Goal: Transaction & Acquisition: Purchase product/service

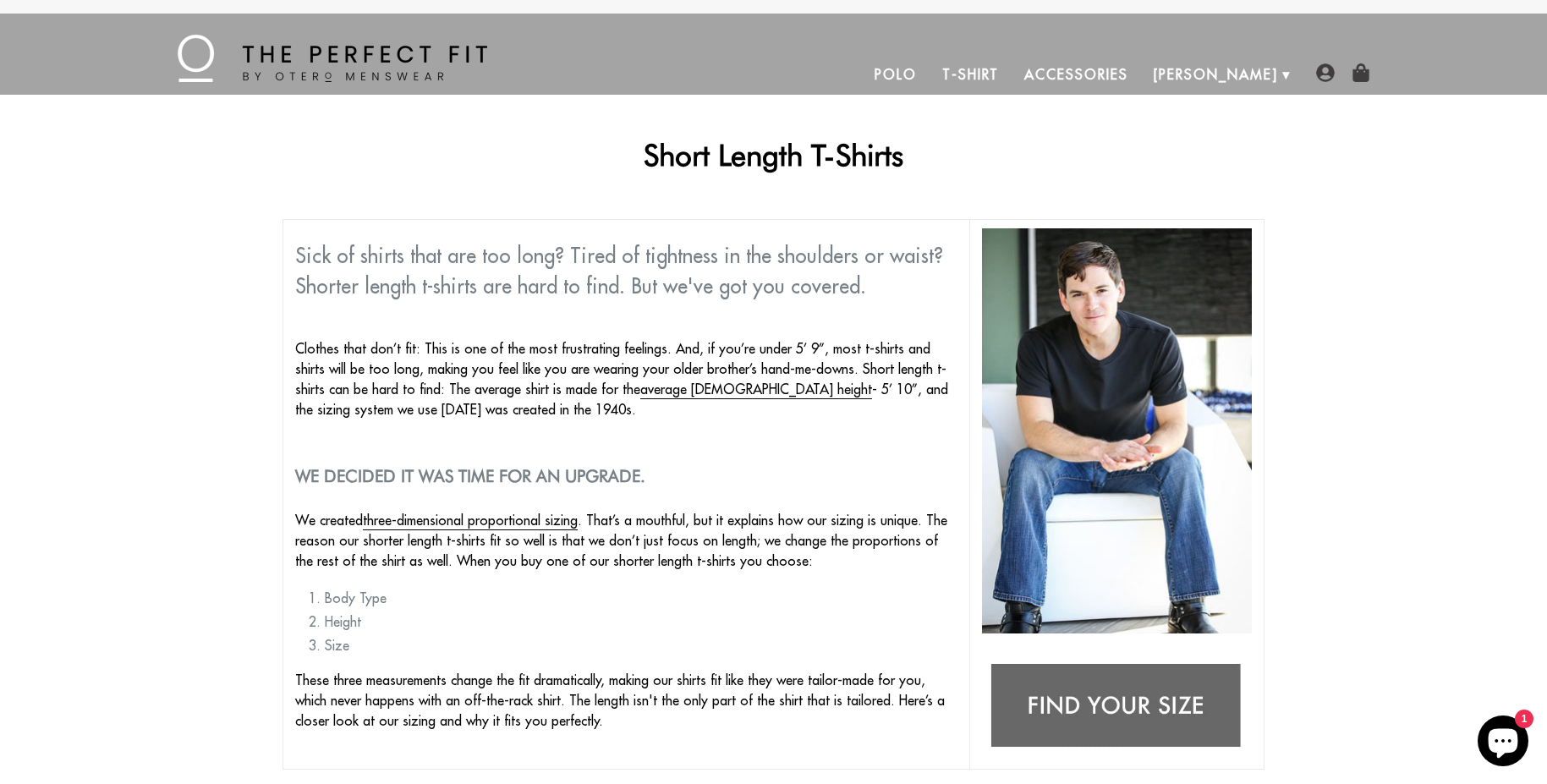
click at [1011, 67] on link "T-Shirt" at bounding box center [970, 74] width 82 height 41
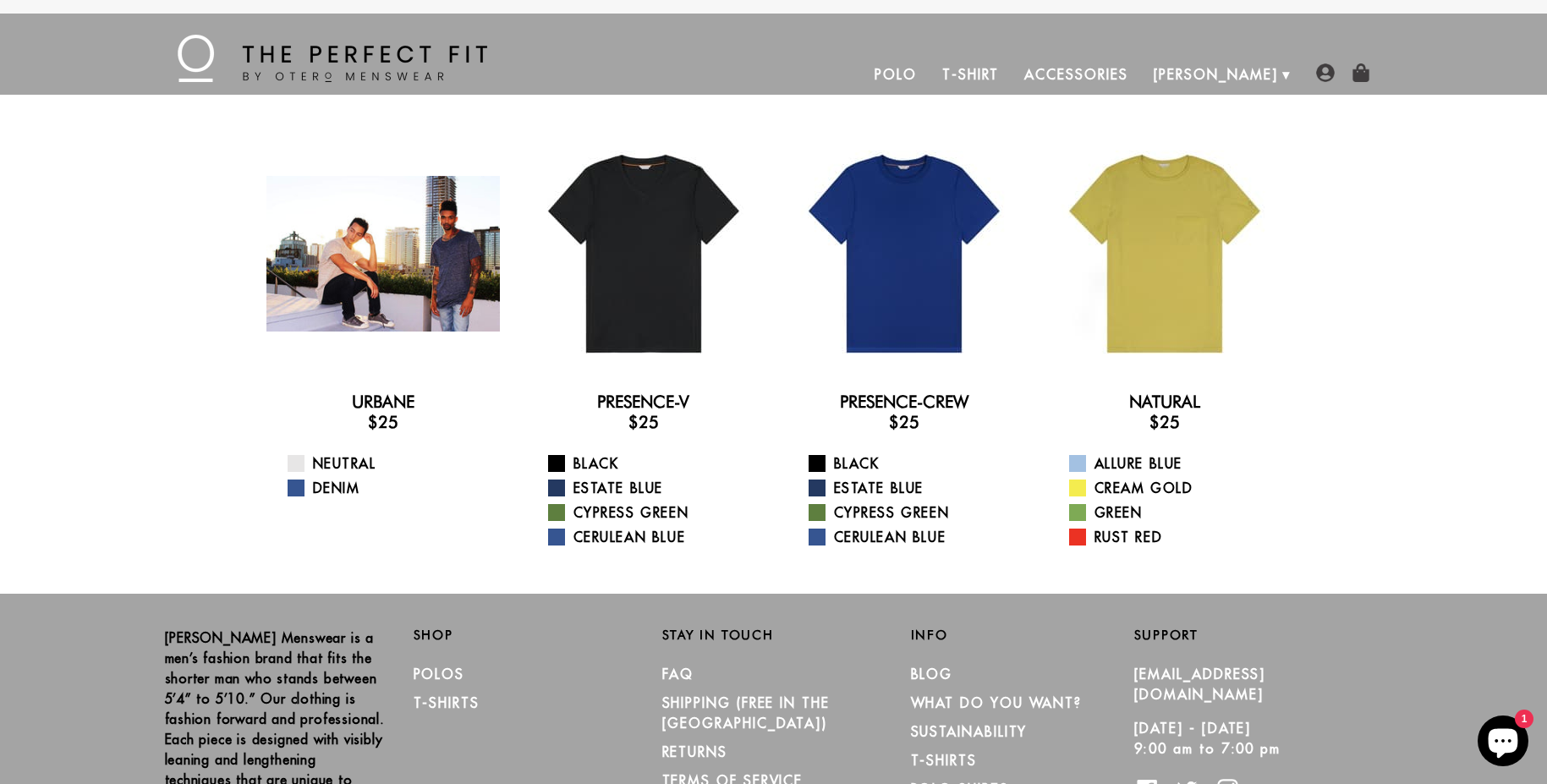
click at [366, 286] on div at bounding box center [383, 253] width 233 height 233
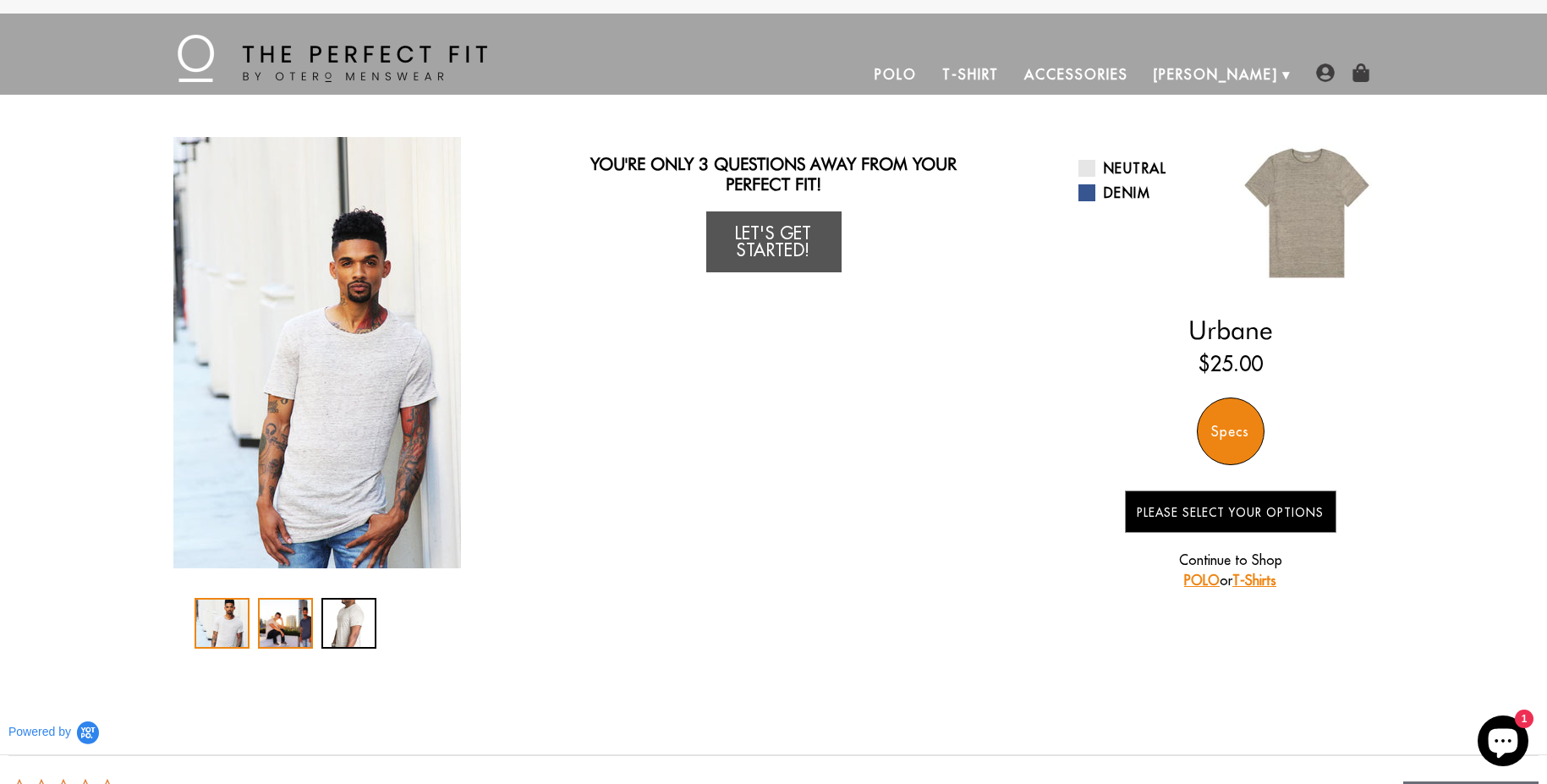
click at [272, 623] on div "2 / 3" at bounding box center [285, 623] width 55 height 50
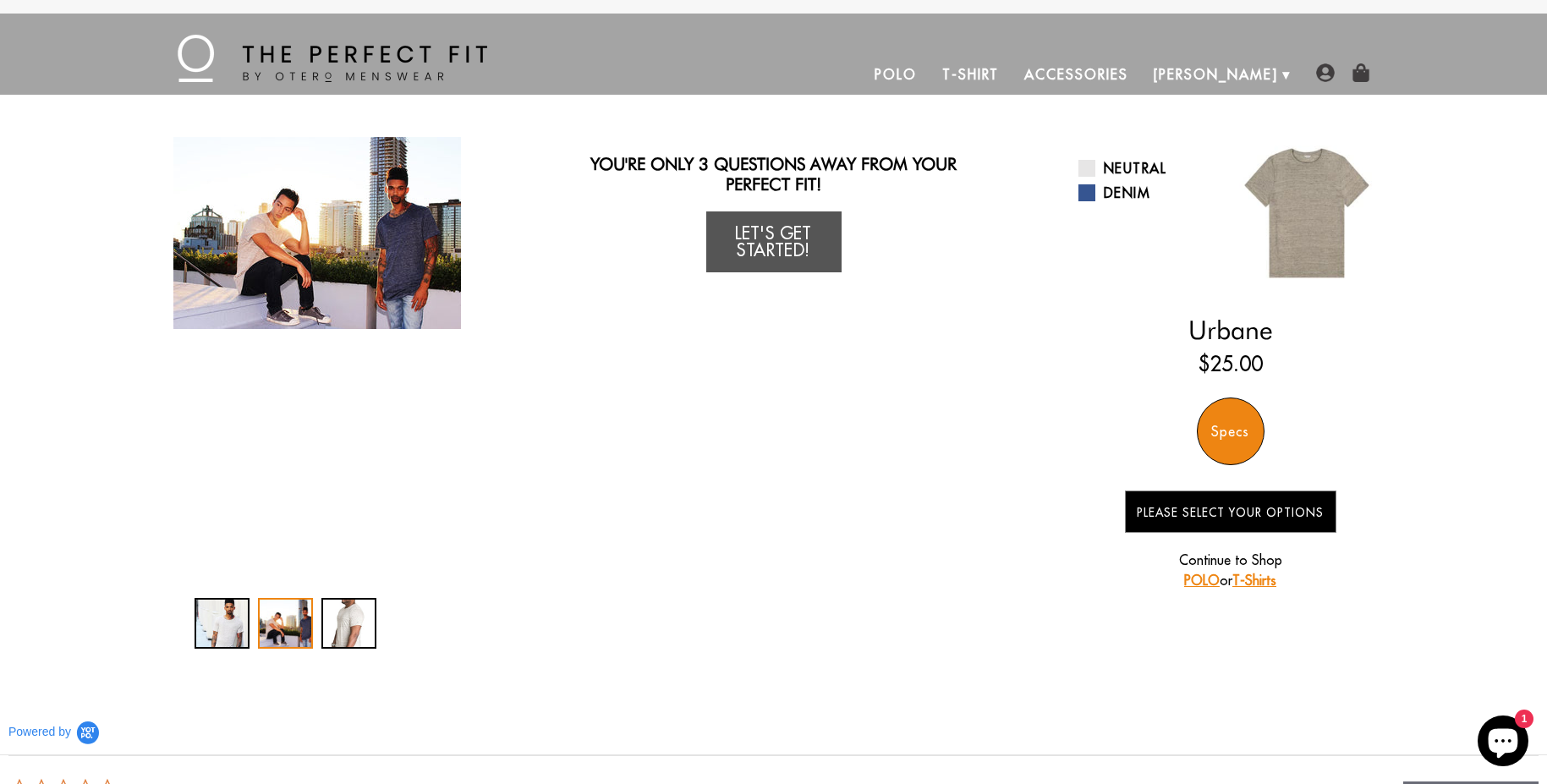
click at [362, 236] on img "2 / 3" at bounding box center [317, 232] width 288 height 192
click at [369, 617] on div "3 / 3" at bounding box center [349, 623] width 55 height 50
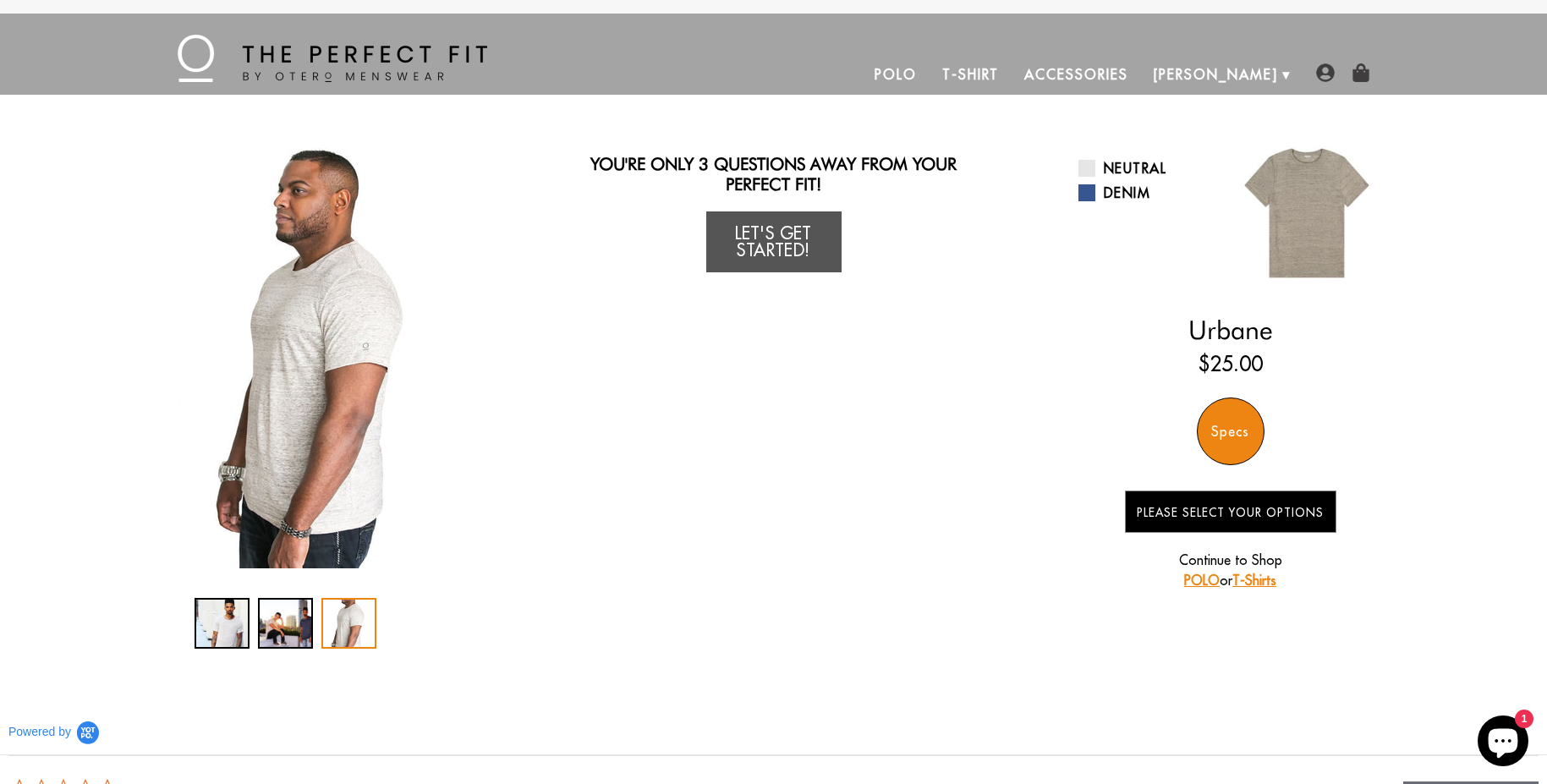
scroll to position [121, 0]
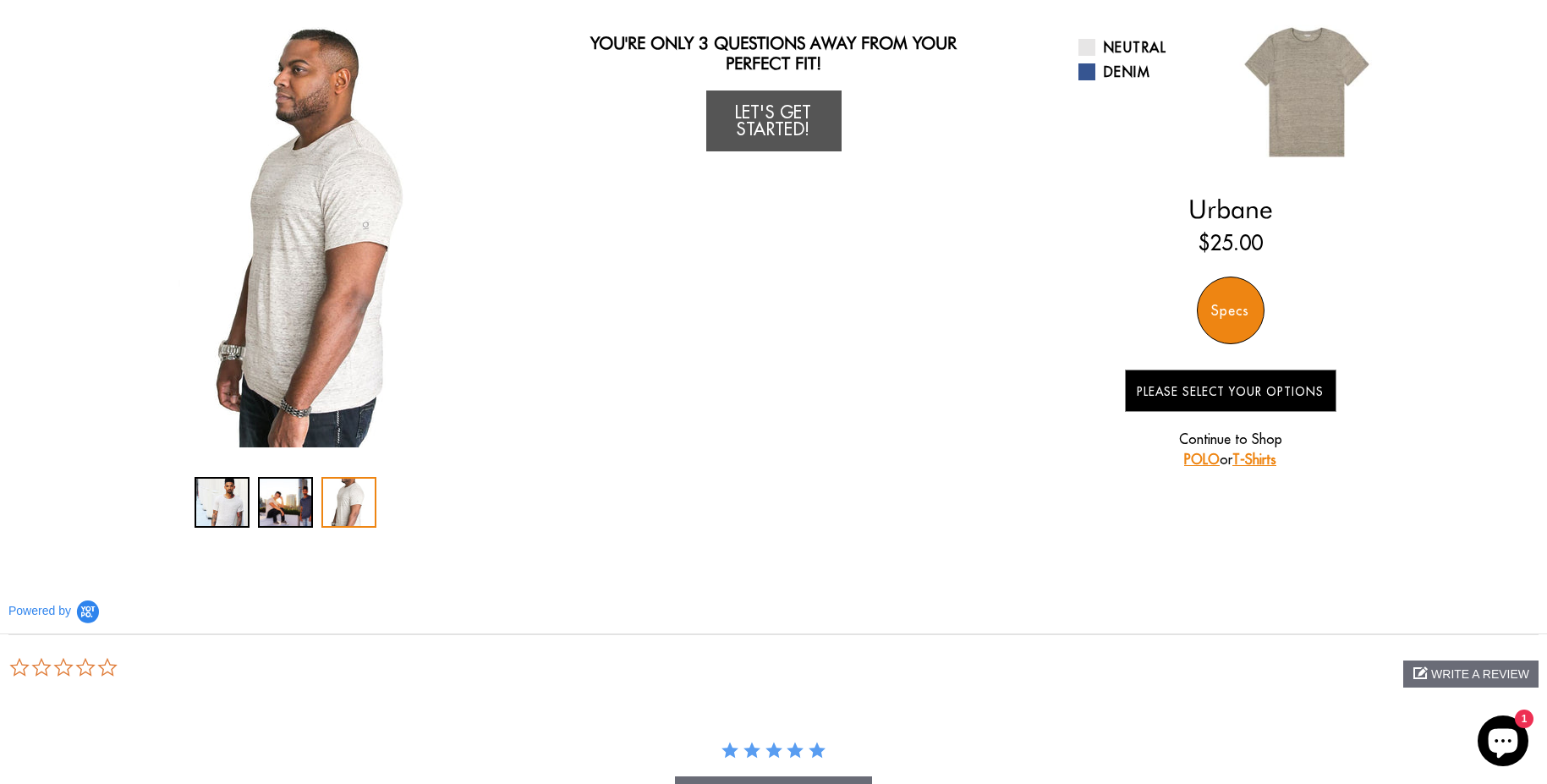
click at [1240, 304] on div "Specs" at bounding box center [1230, 310] width 67 height 67
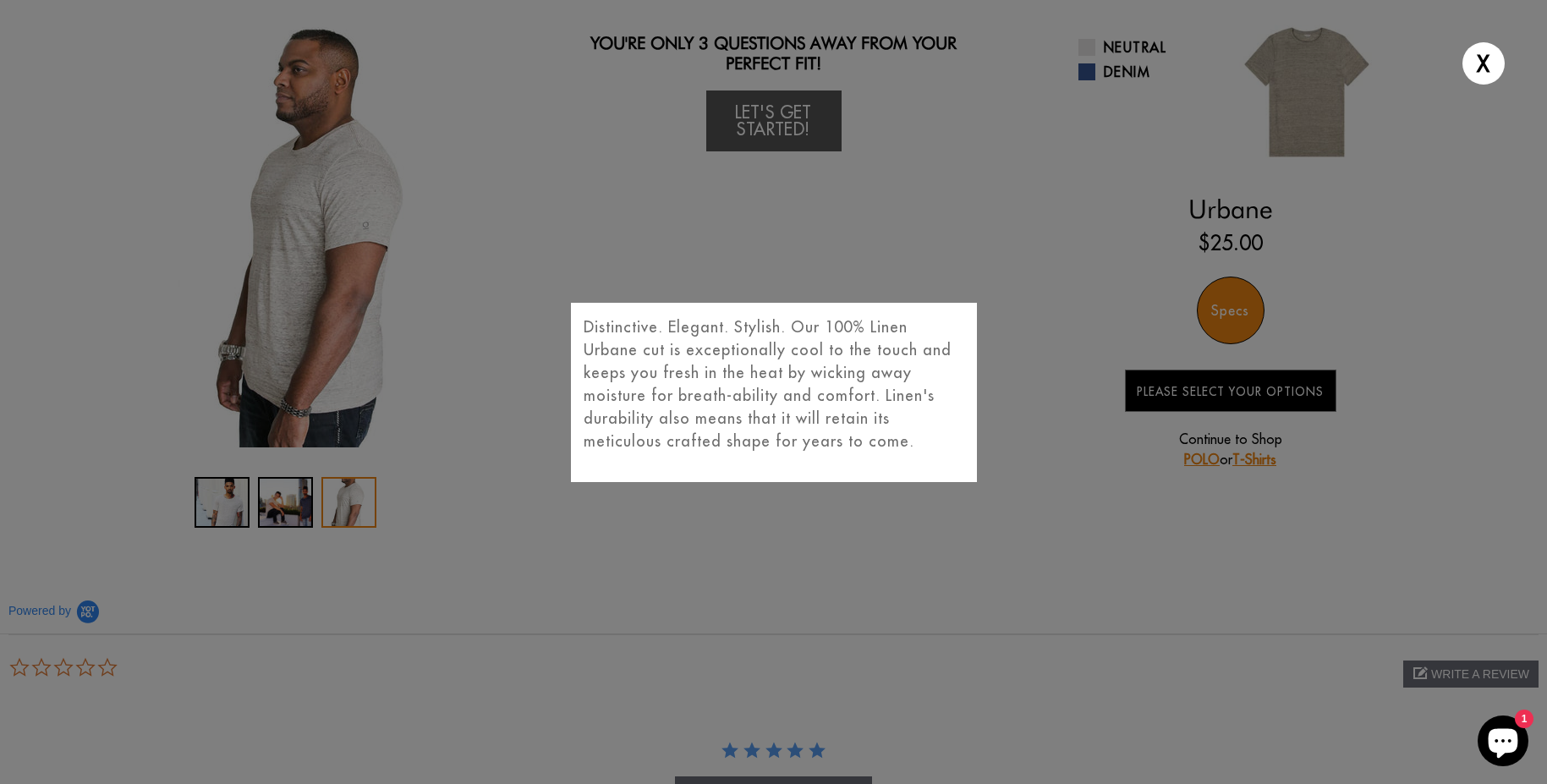
click at [1052, 396] on div "X Distinctive. Elegant. Stylish. Our 100% Linen Urbane cut is exceptionally coo…" at bounding box center [773, 392] width 1547 height 784
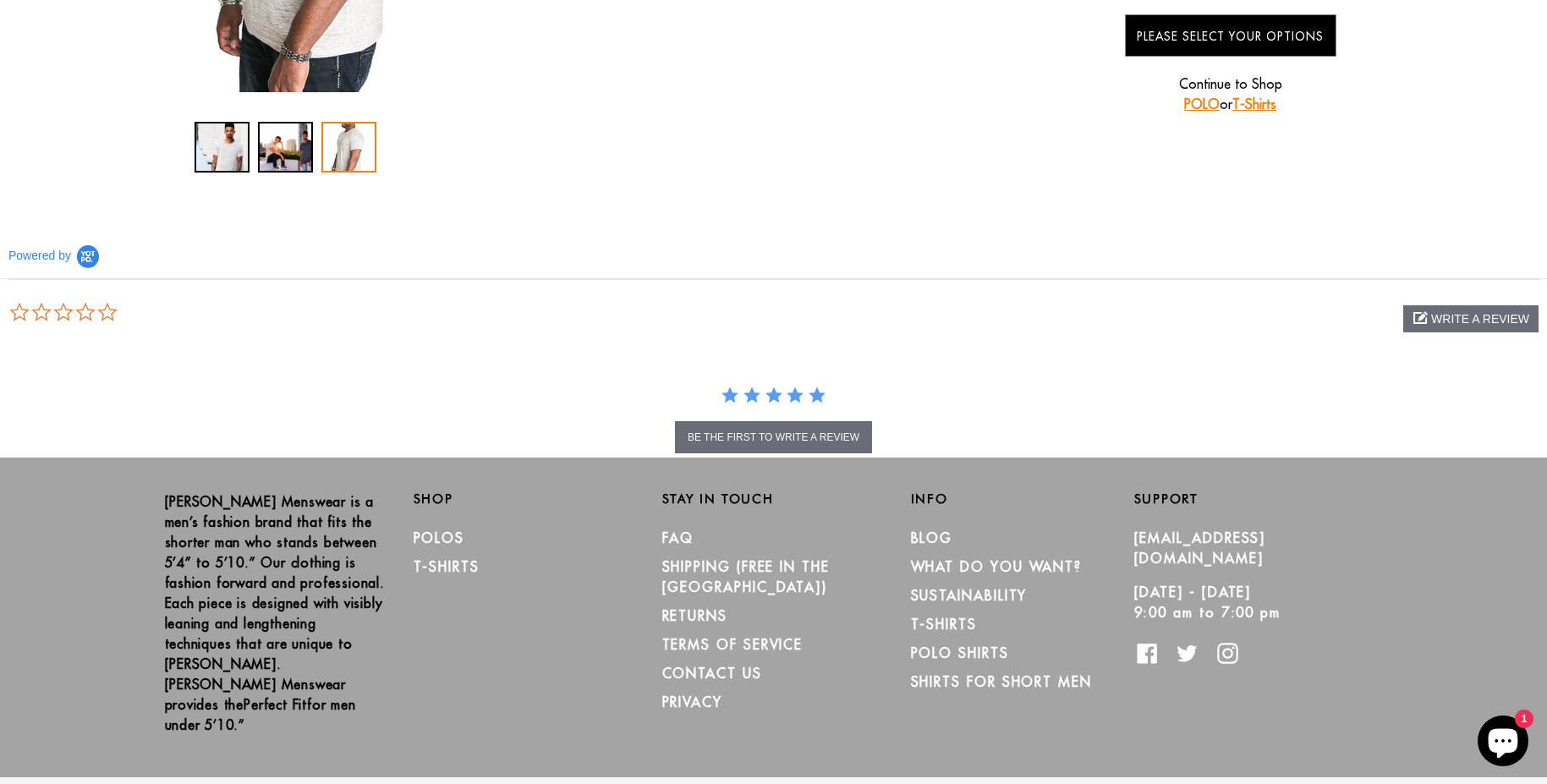
scroll to position [0, 0]
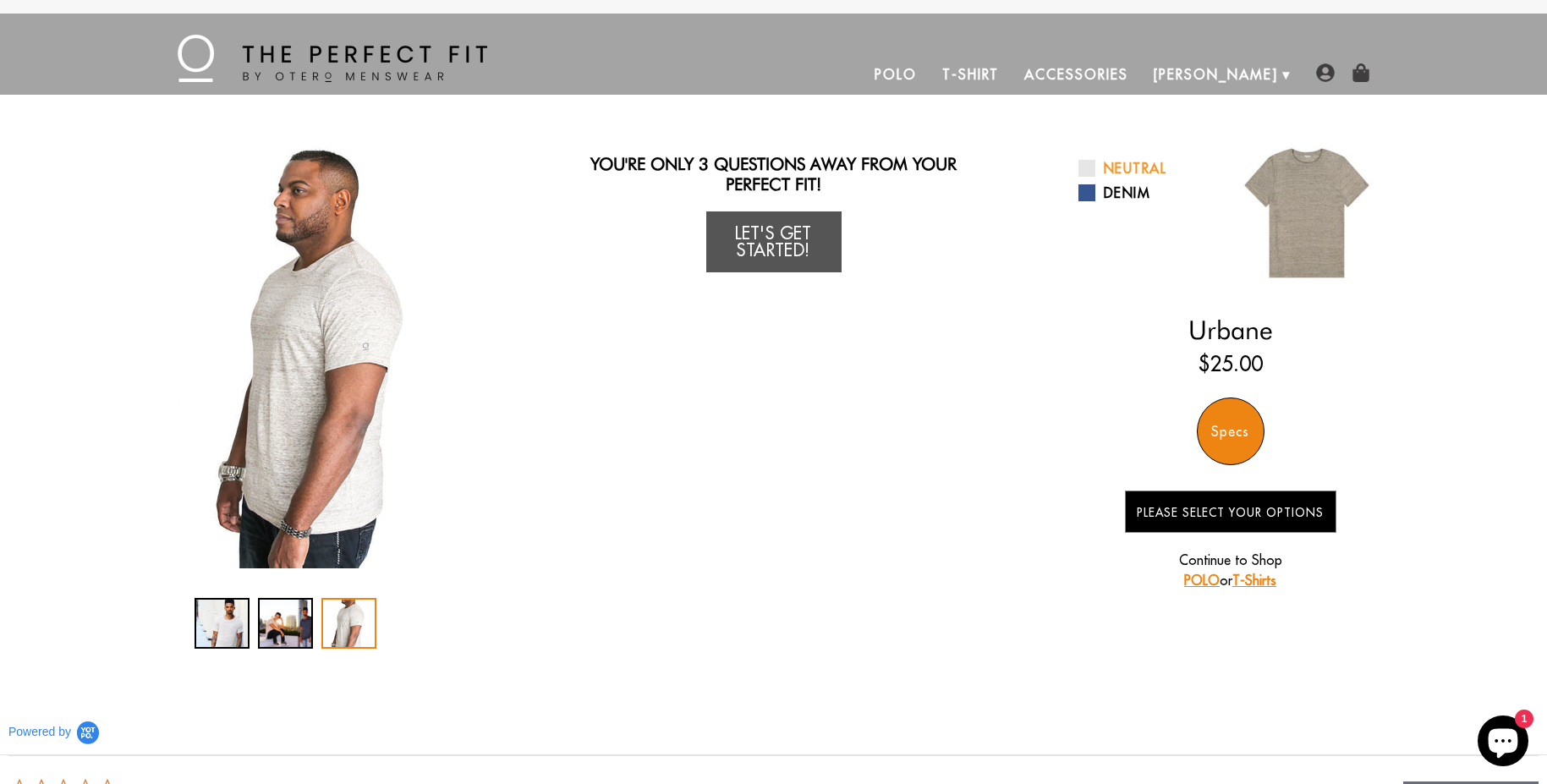
click at [1113, 163] on link "Neutral" at bounding box center [1147, 168] width 139 height 20
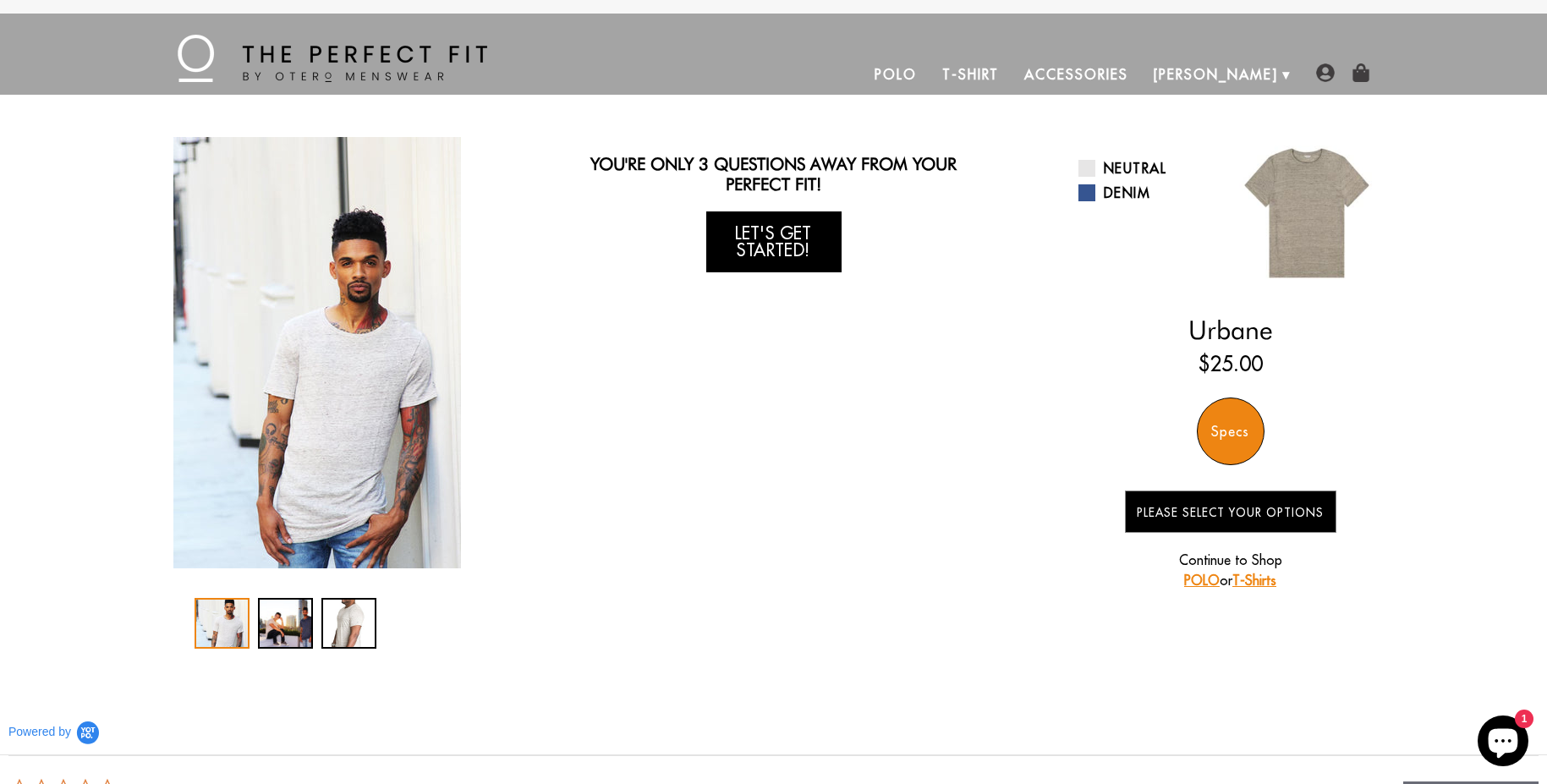
click at [794, 245] on link "Let's Get Started!" at bounding box center [774, 241] width 135 height 61
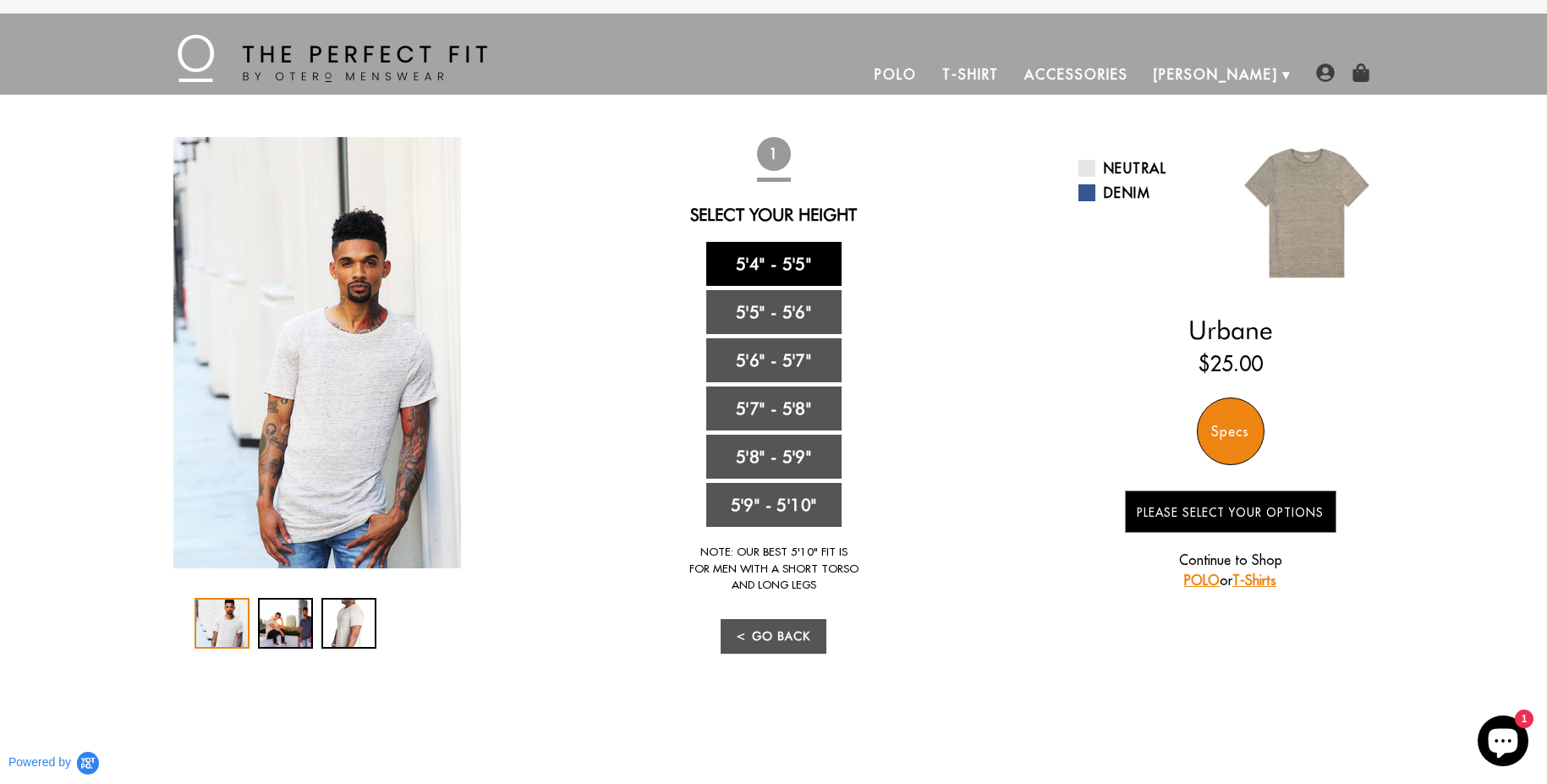
click at [813, 269] on link "5'4" - 5'5"" at bounding box center [774, 263] width 135 height 44
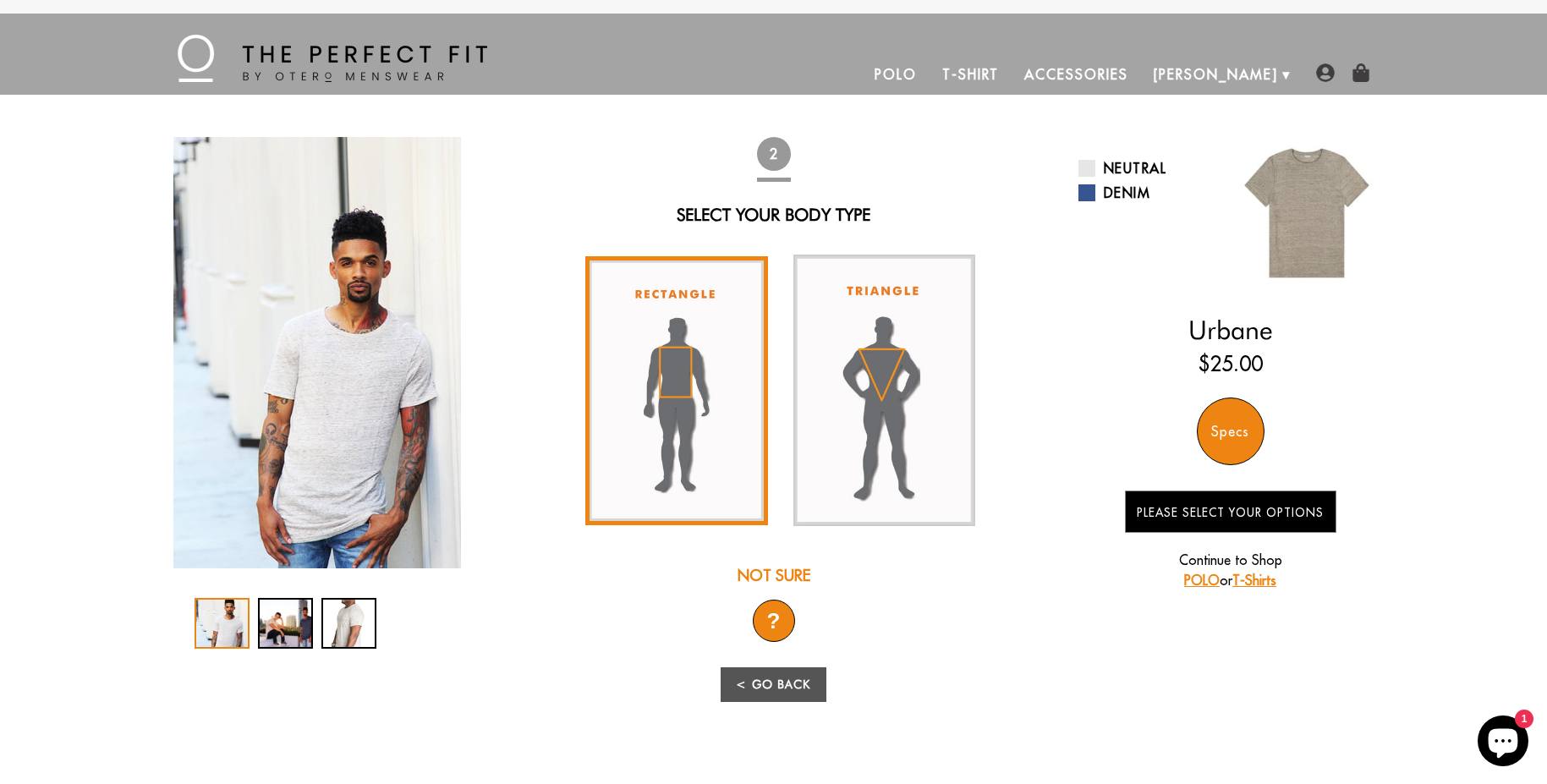
click at [684, 426] on img at bounding box center [677, 390] width 183 height 269
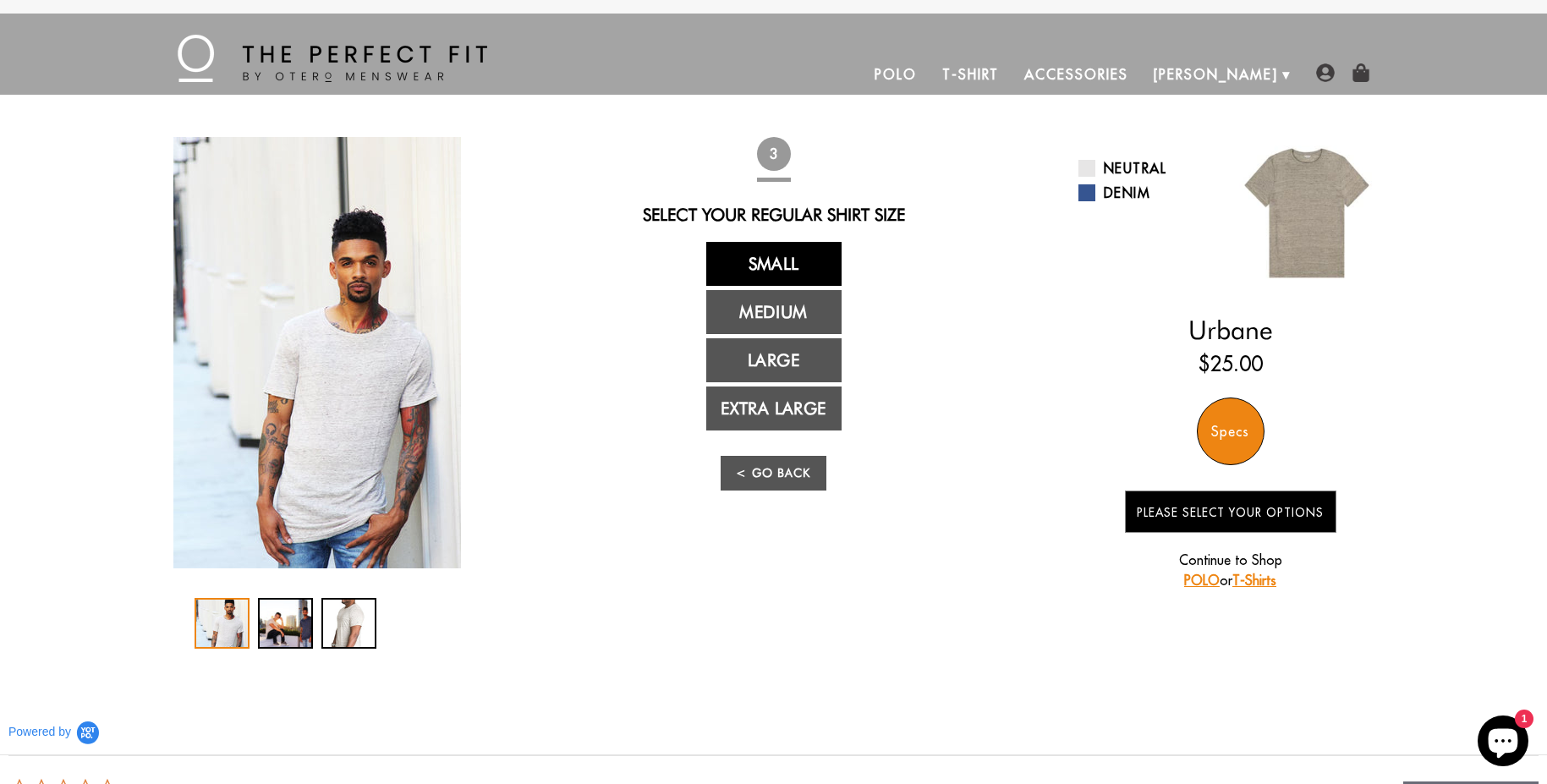
click at [811, 269] on link "Small" at bounding box center [774, 263] width 135 height 44
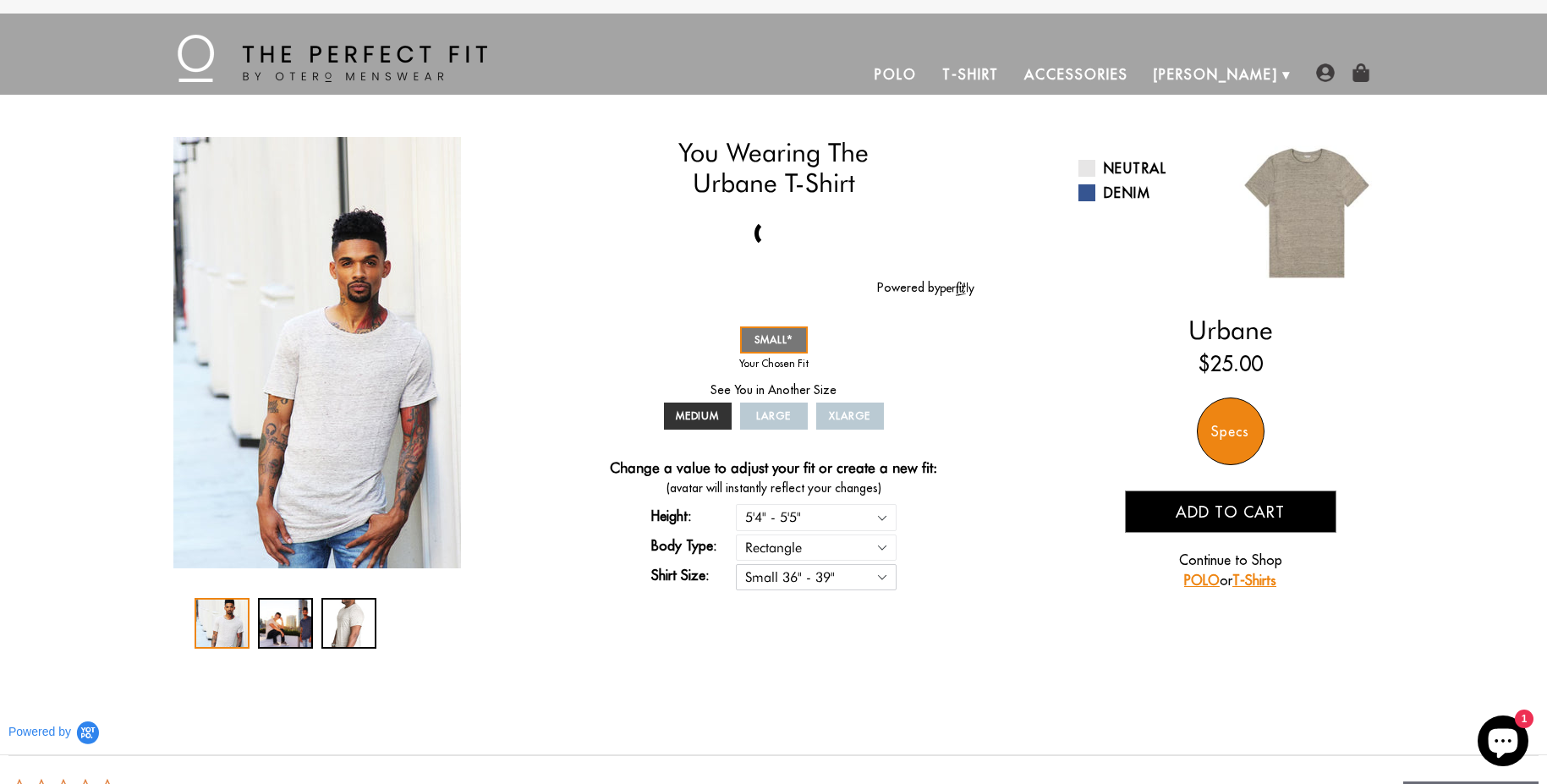
click at [870, 582] on select "Small 36" - 39" Medium 40" - 43" Large 44" - 47" Extra Large 48" - 50"" at bounding box center [816, 576] width 161 height 26
click at [1021, 585] on div "You Wearing The Urbane T-Shirt You're only 3 questions away from your perfect f…" at bounding box center [773, 392] width 1217 height 512
click at [1011, 79] on link "T-Shirt" at bounding box center [970, 74] width 82 height 41
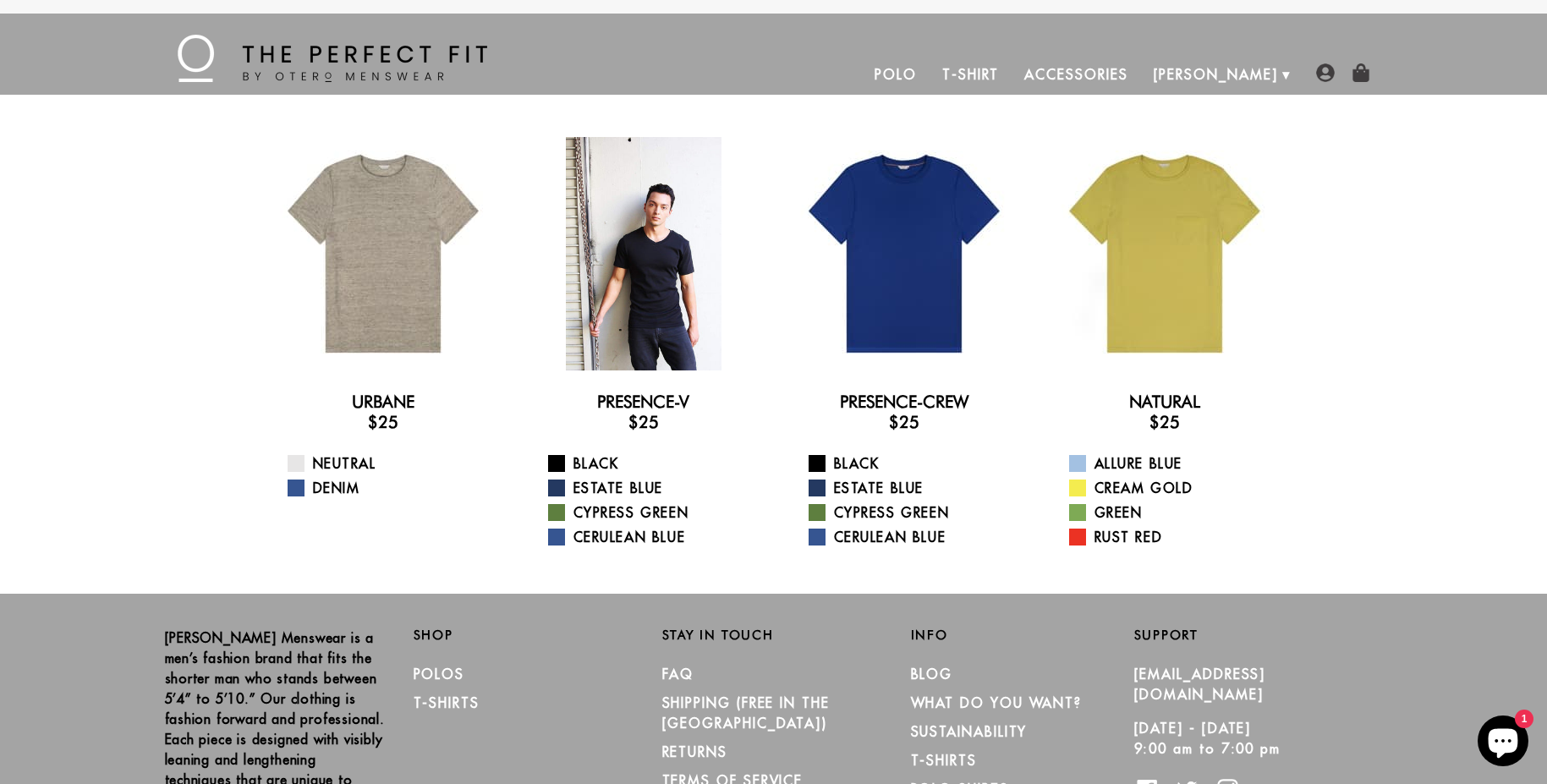
click at [632, 215] on div at bounding box center [643, 253] width 233 height 233
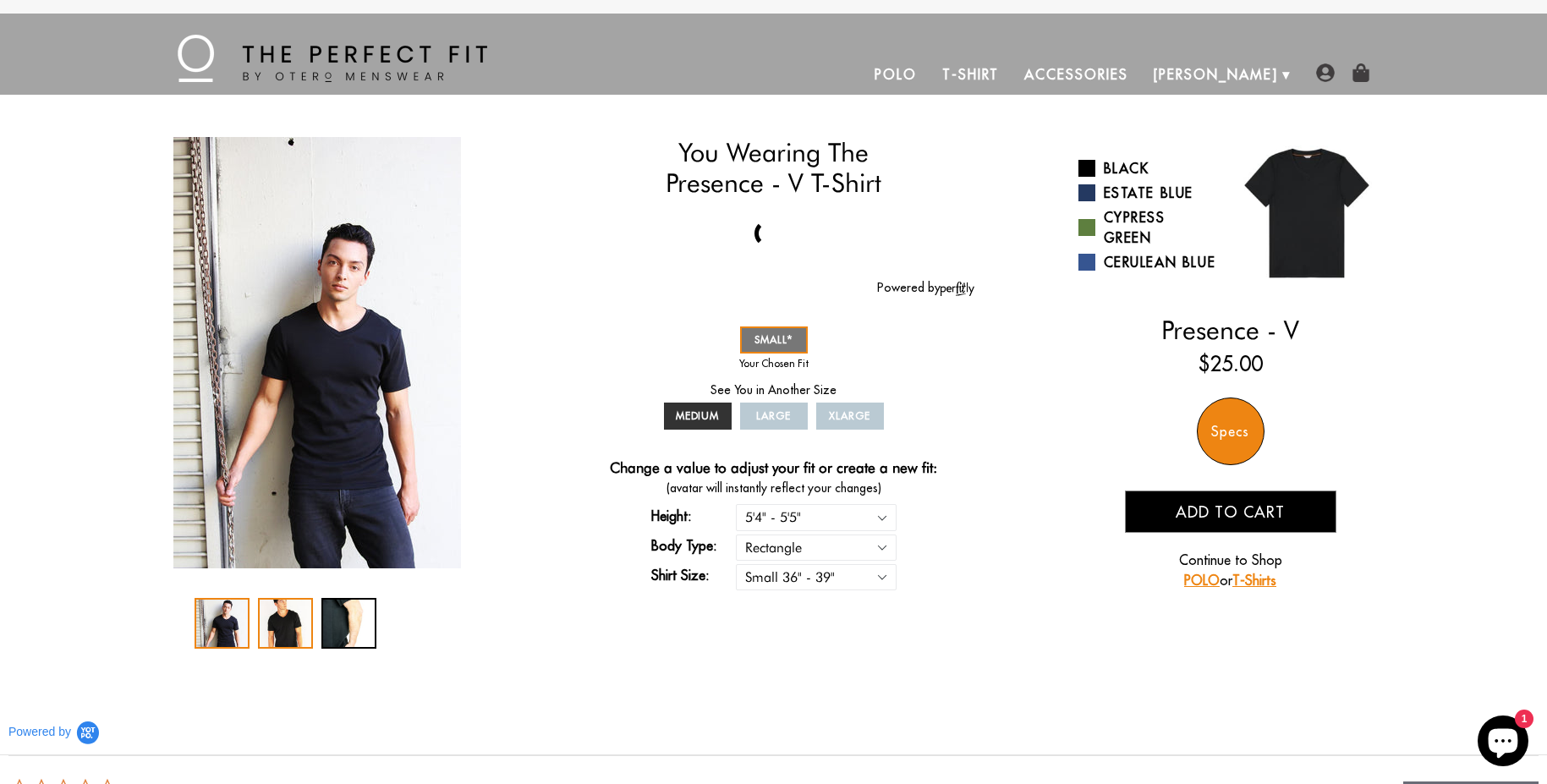
click at [279, 641] on div "2 / 3" at bounding box center [285, 623] width 55 height 50
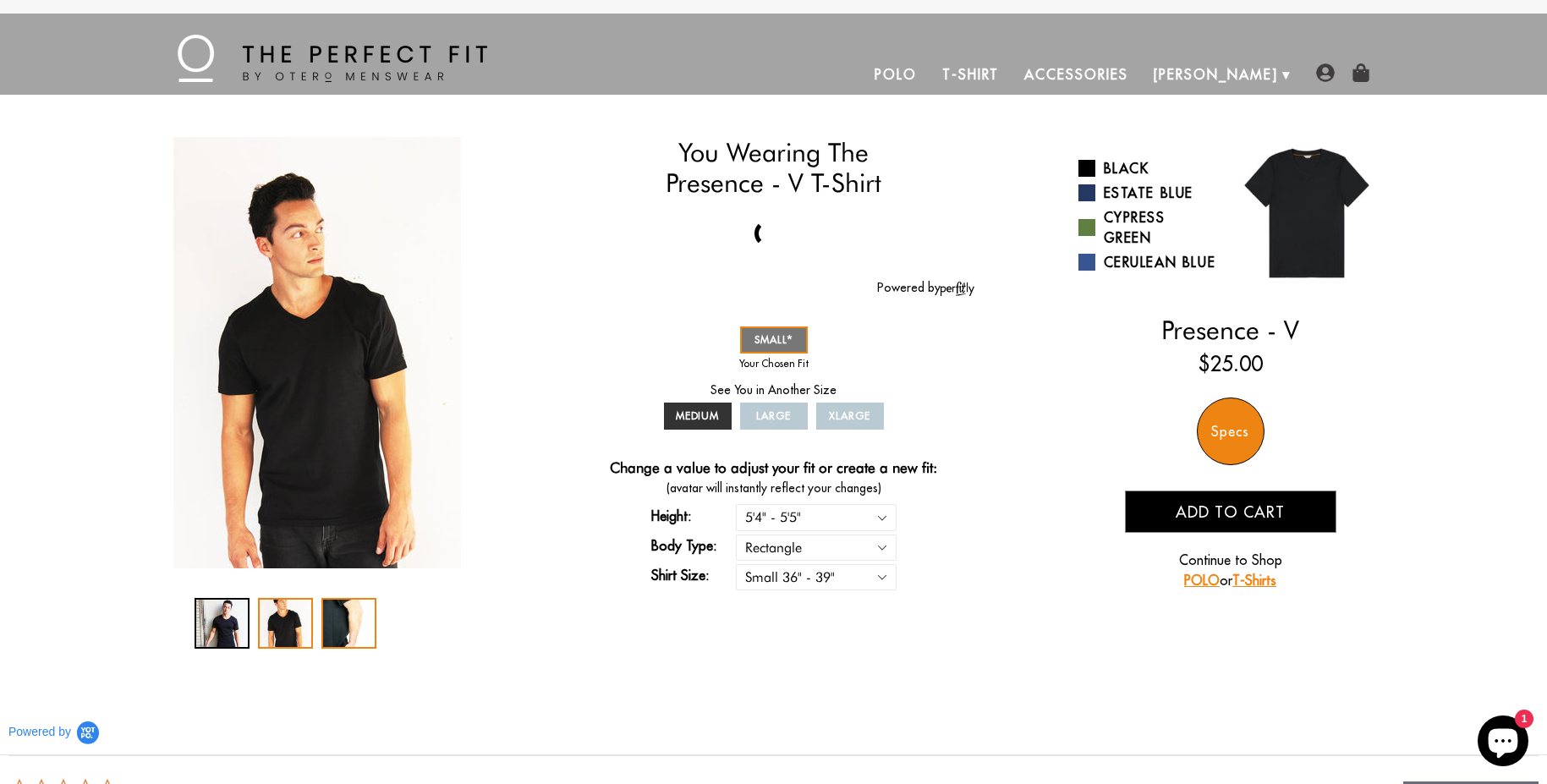
click at [353, 628] on div "3 / 3" at bounding box center [349, 623] width 55 height 50
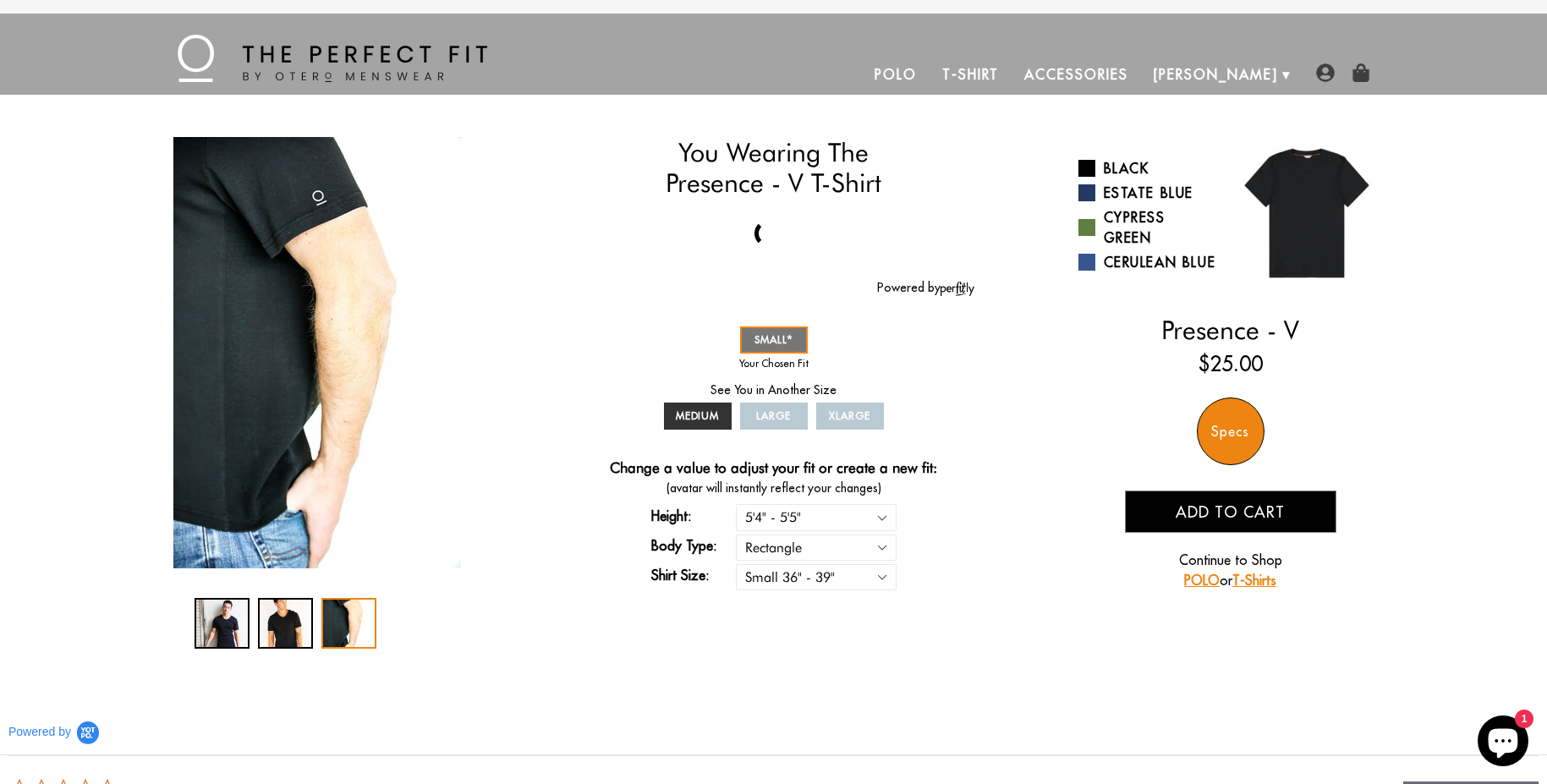
click at [255, 629] on div at bounding box center [317, 623] width 245 height 50
click at [215, 625] on div "1 / 3" at bounding box center [222, 623] width 55 height 50
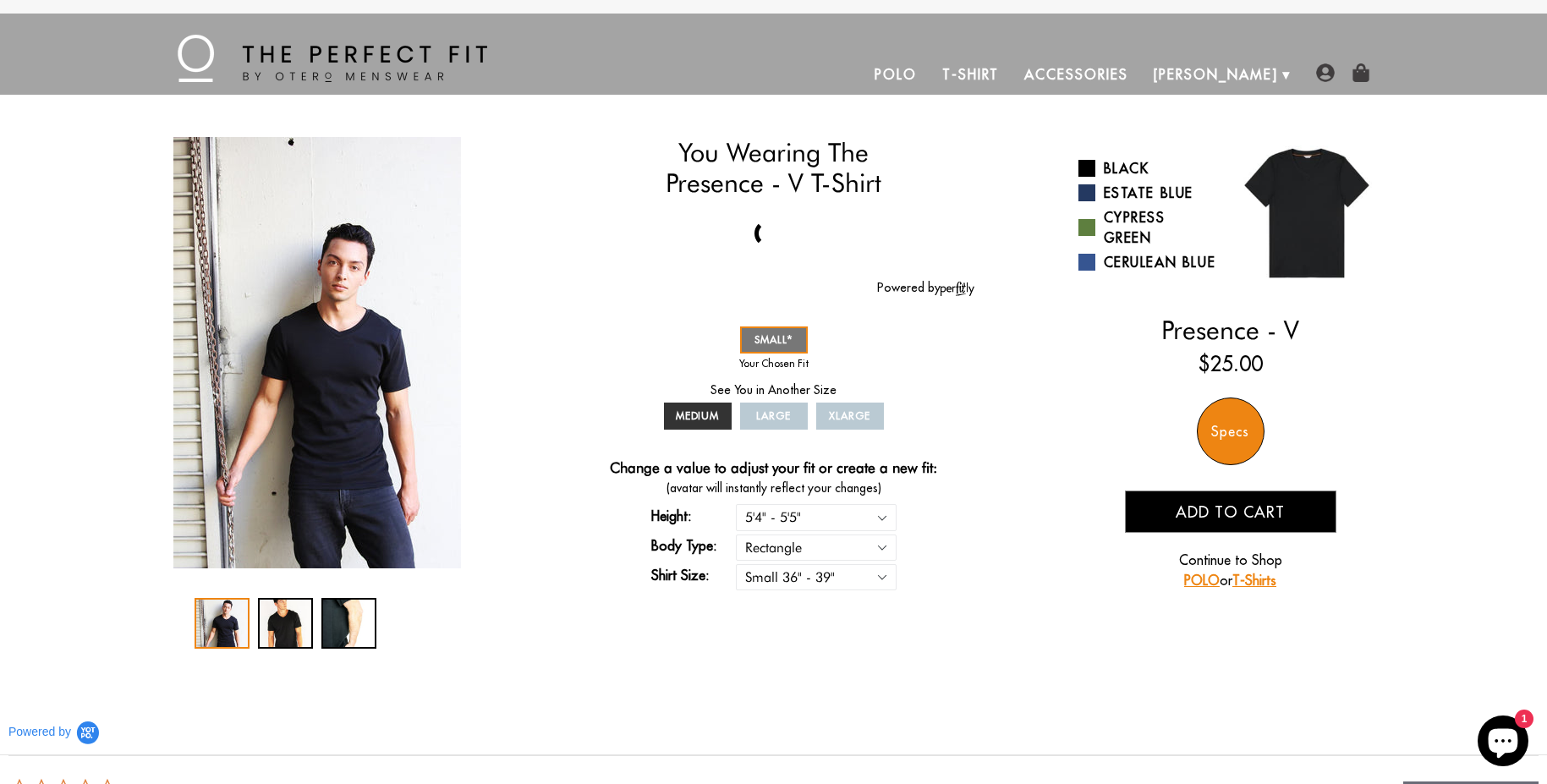
scroll to position [476, 0]
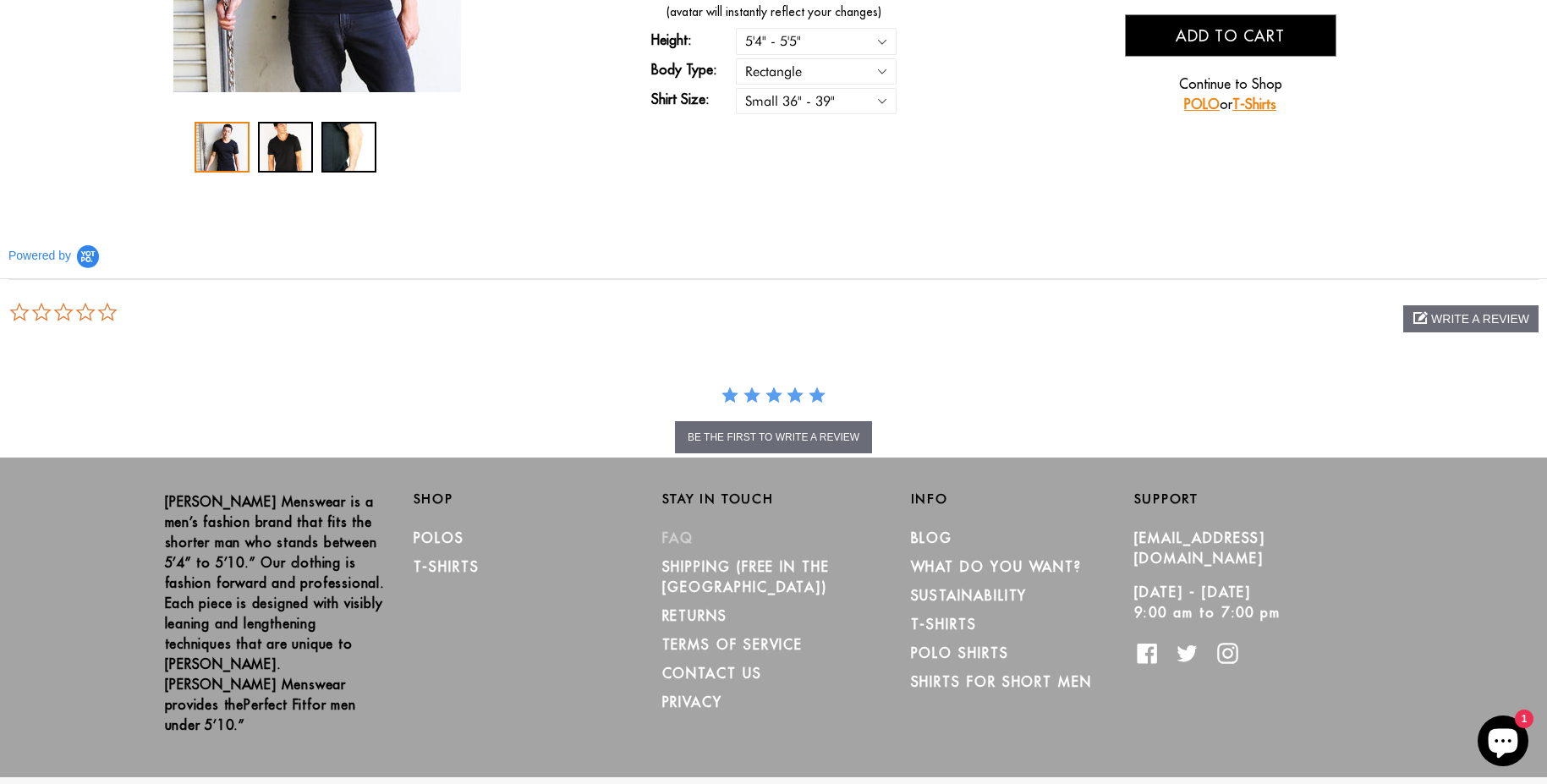
click at [677, 532] on link "FAQ" at bounding box center [678, 538] width 32 height 17
click at [748, 565] on link "SHIPPING (Free in the [GEOGRAPHIC_DATA])" at bounding box center [746, 576] width 167 height 38
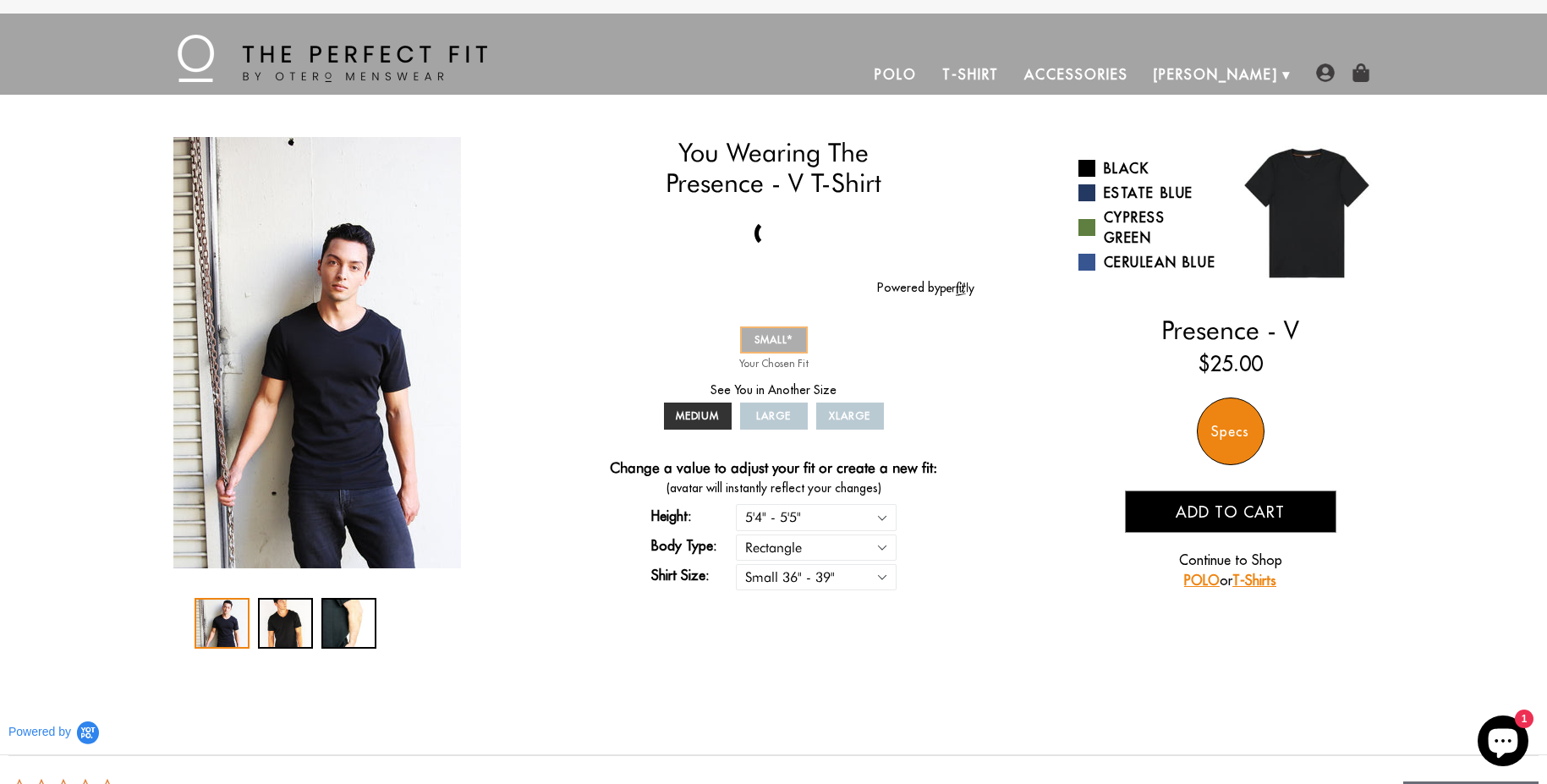
click at [771, 345] on span "SMALL" at bounding box center [774, 339] width 39 height 13
click at [1139, 212] on link "Cypress Green" at bounding box center [1147, 228] width 139 height 41
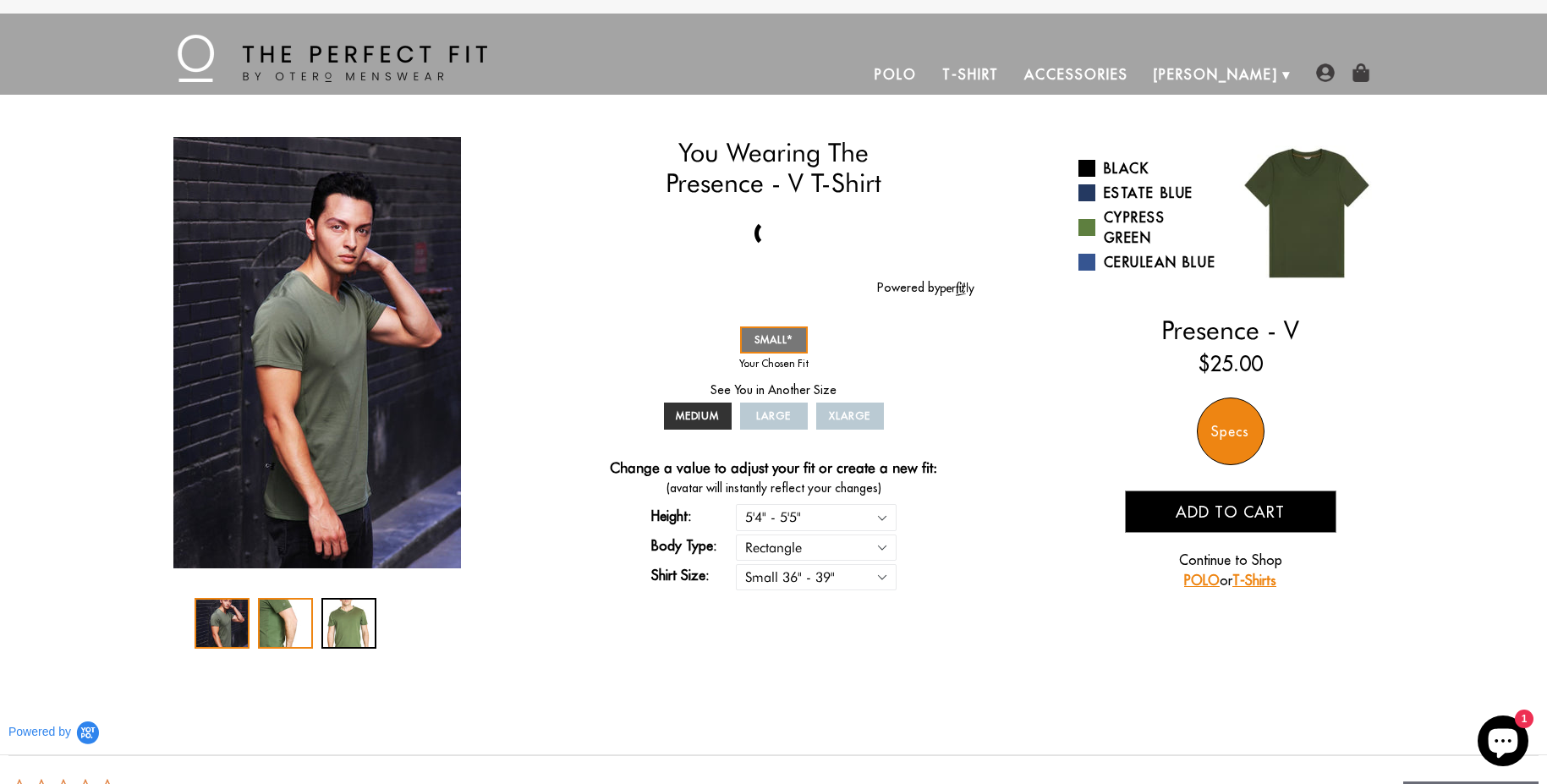
click at [278, 601] on div "2 / 3" at bounding box center [285, 623] width 55 height 50
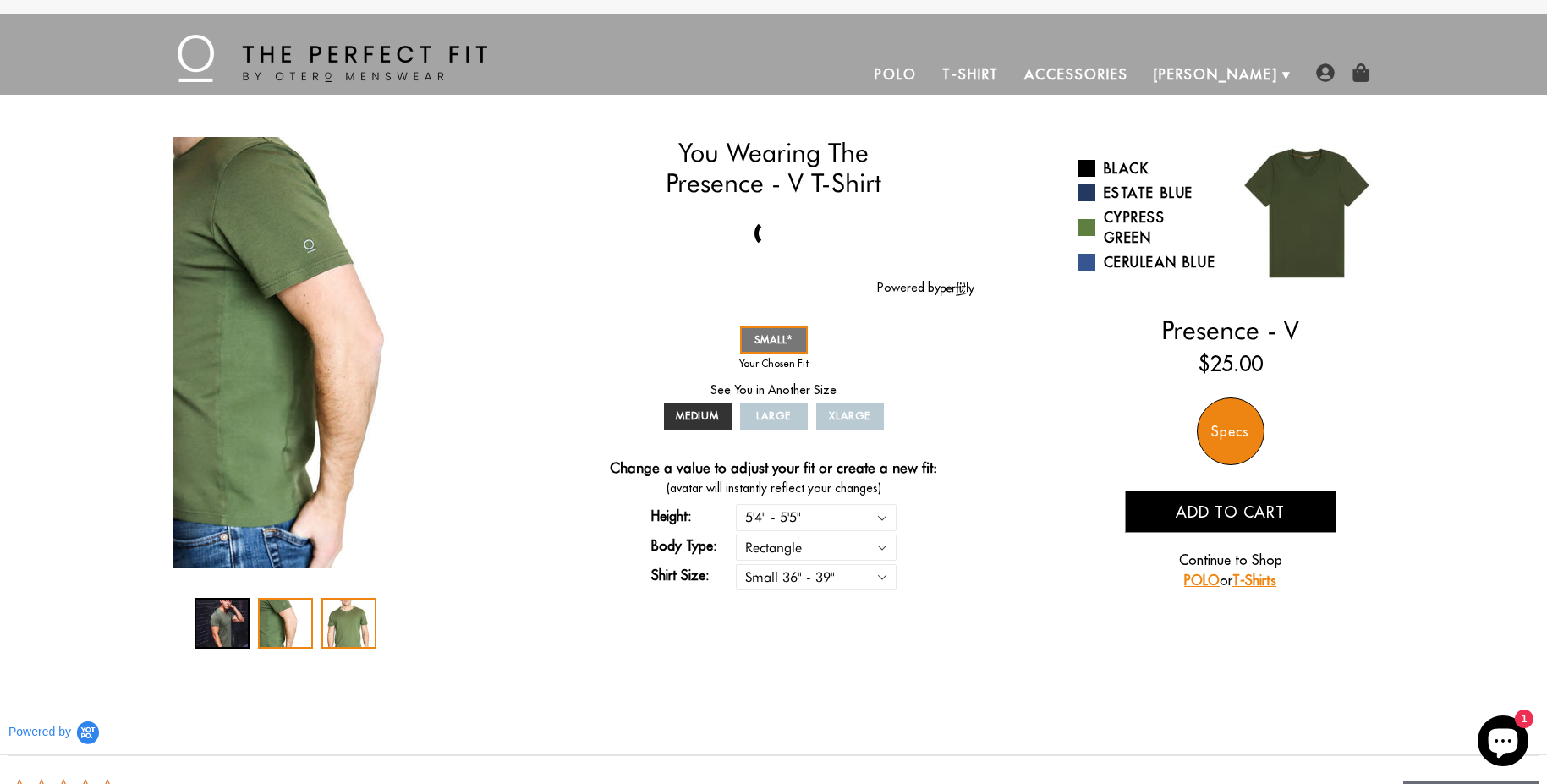
click at [332, 626] on div "3 / 3" at bounding box center [349, 623] width 55 height 50
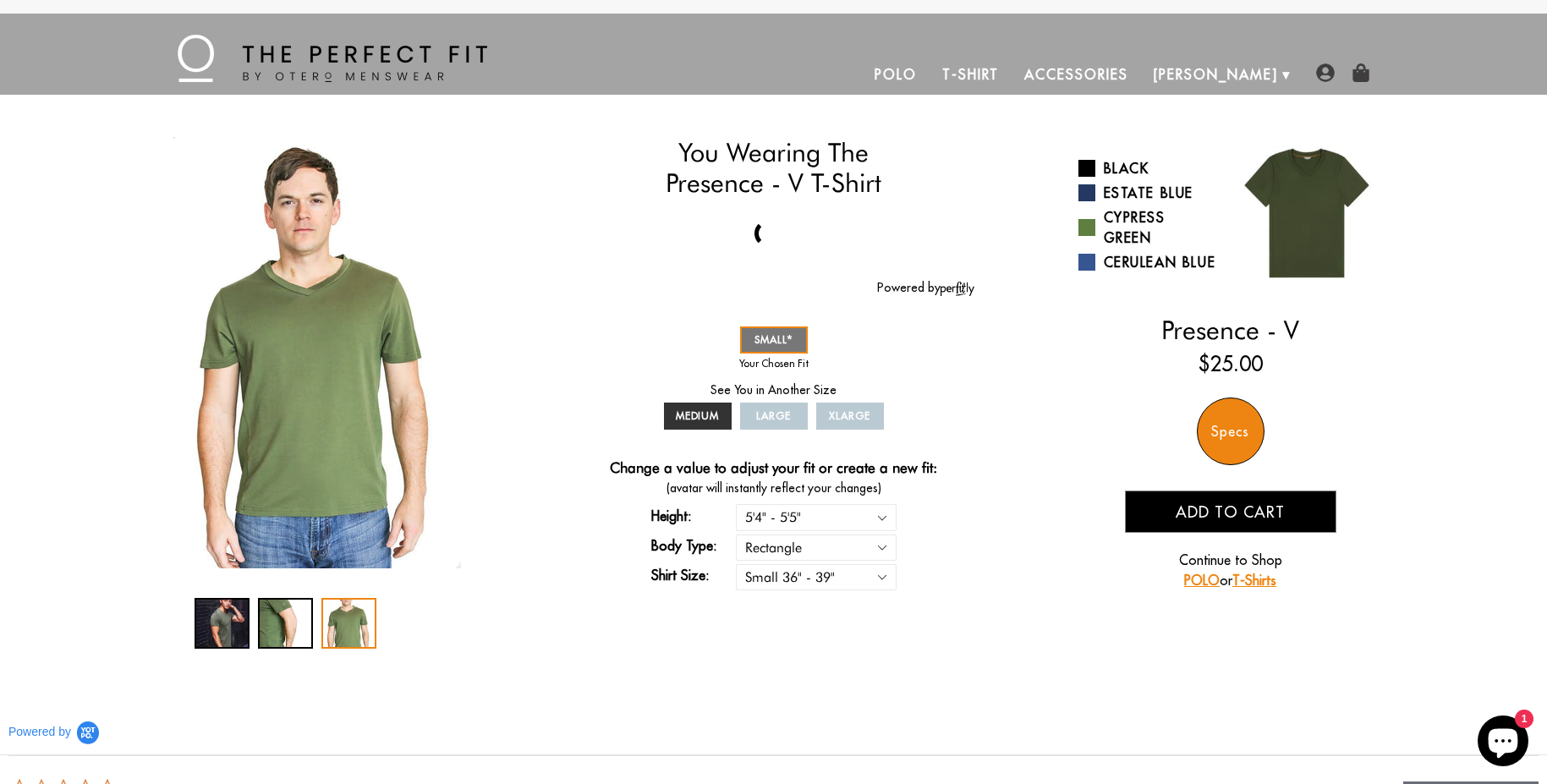
click at [292, 313] on img "3 / 3" at bounding box center [317, 352] width 288 height 431
click at [205, 631] on div "1 / 3" at bounding box center [222, 623] width 55 height 50
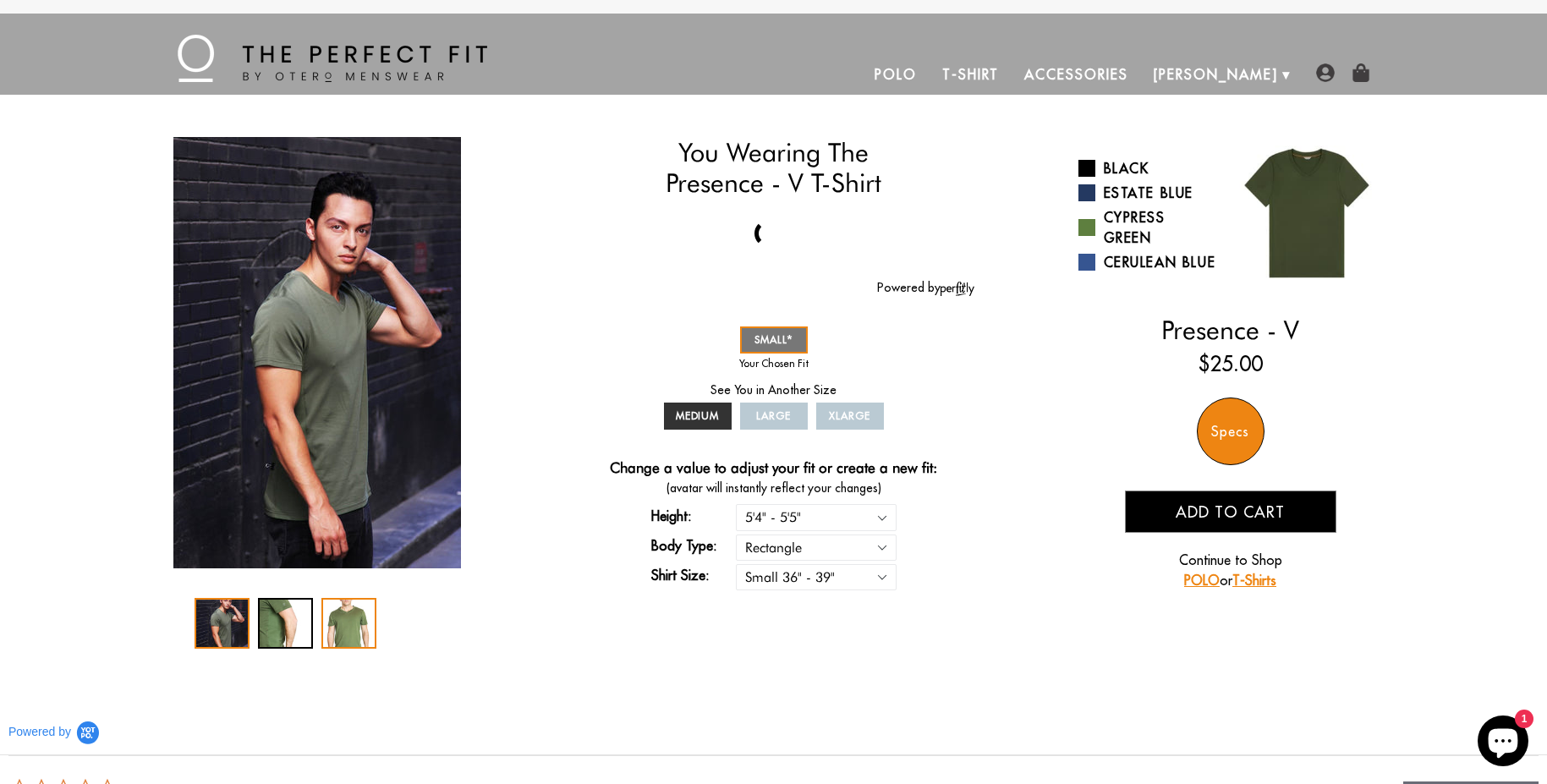
click at [348, 606] on div "3 / 3" at bounding box center [349, 623] width 55 height 50
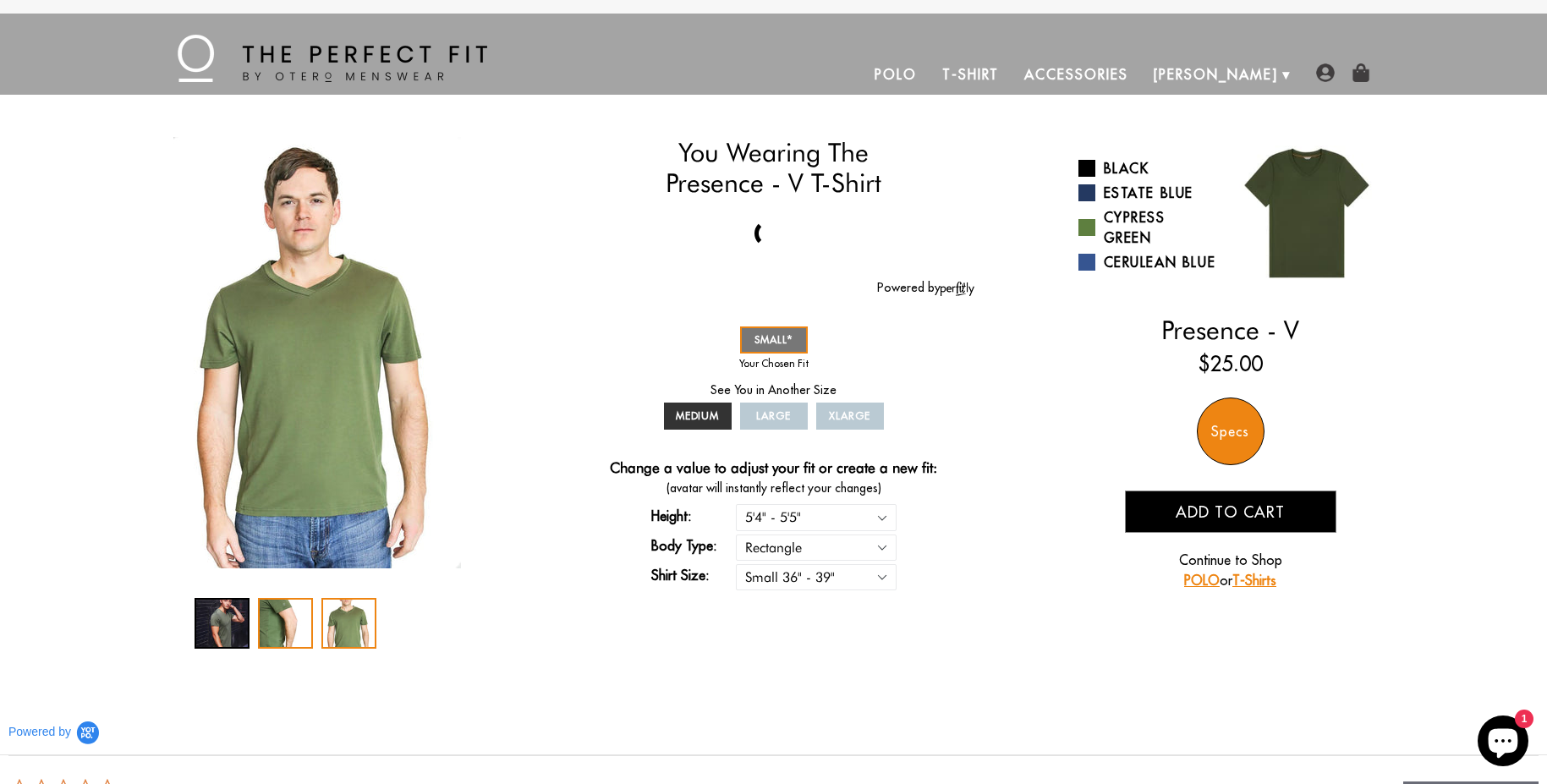
click at [281, 611] on div "2 / 3" at bounding box center [285, 623] width 55 height 50
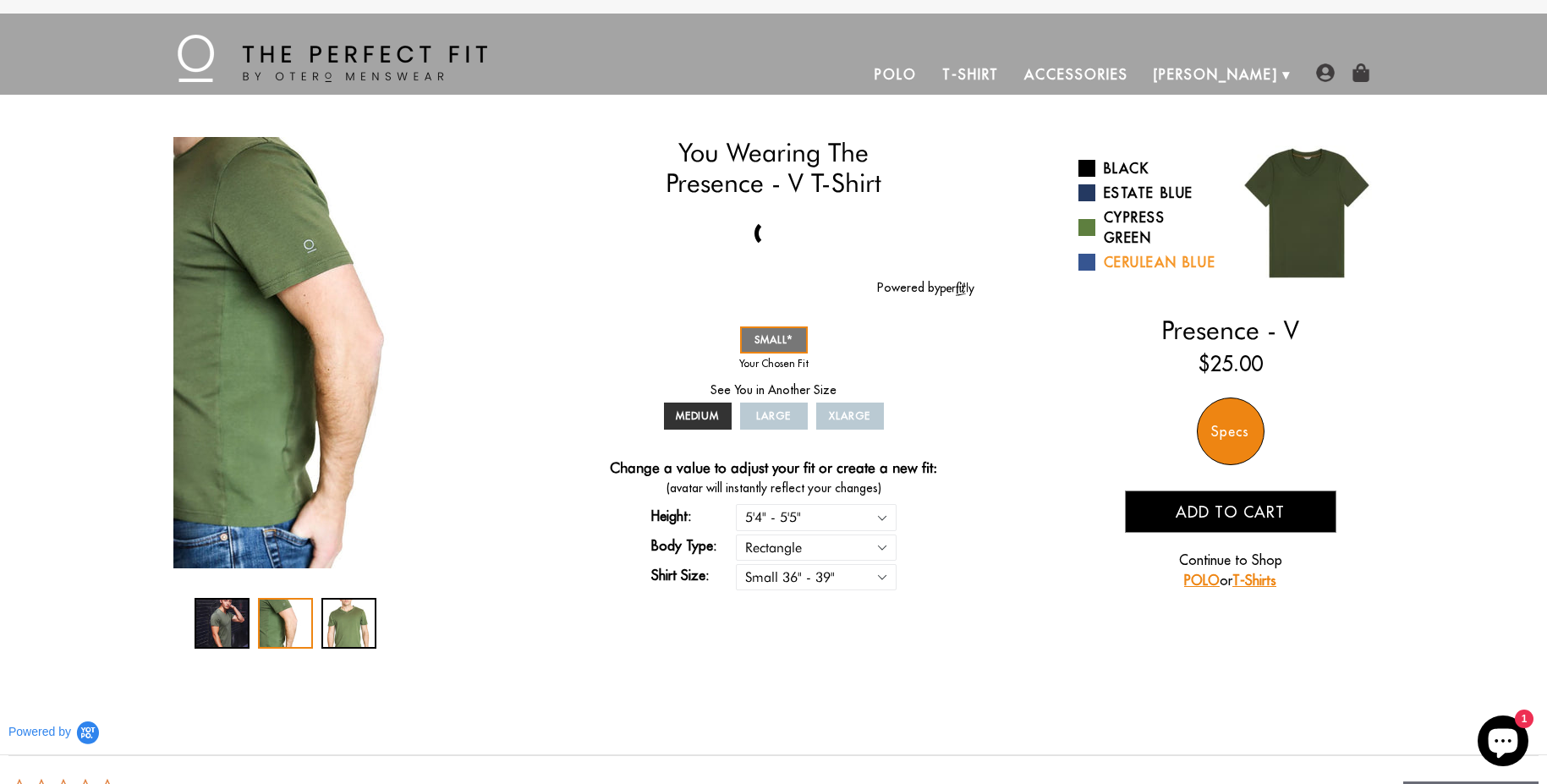
click at [1129, 272] on link "Cerulean Blue" at bounding box center [1147, 262] width 139 height 20
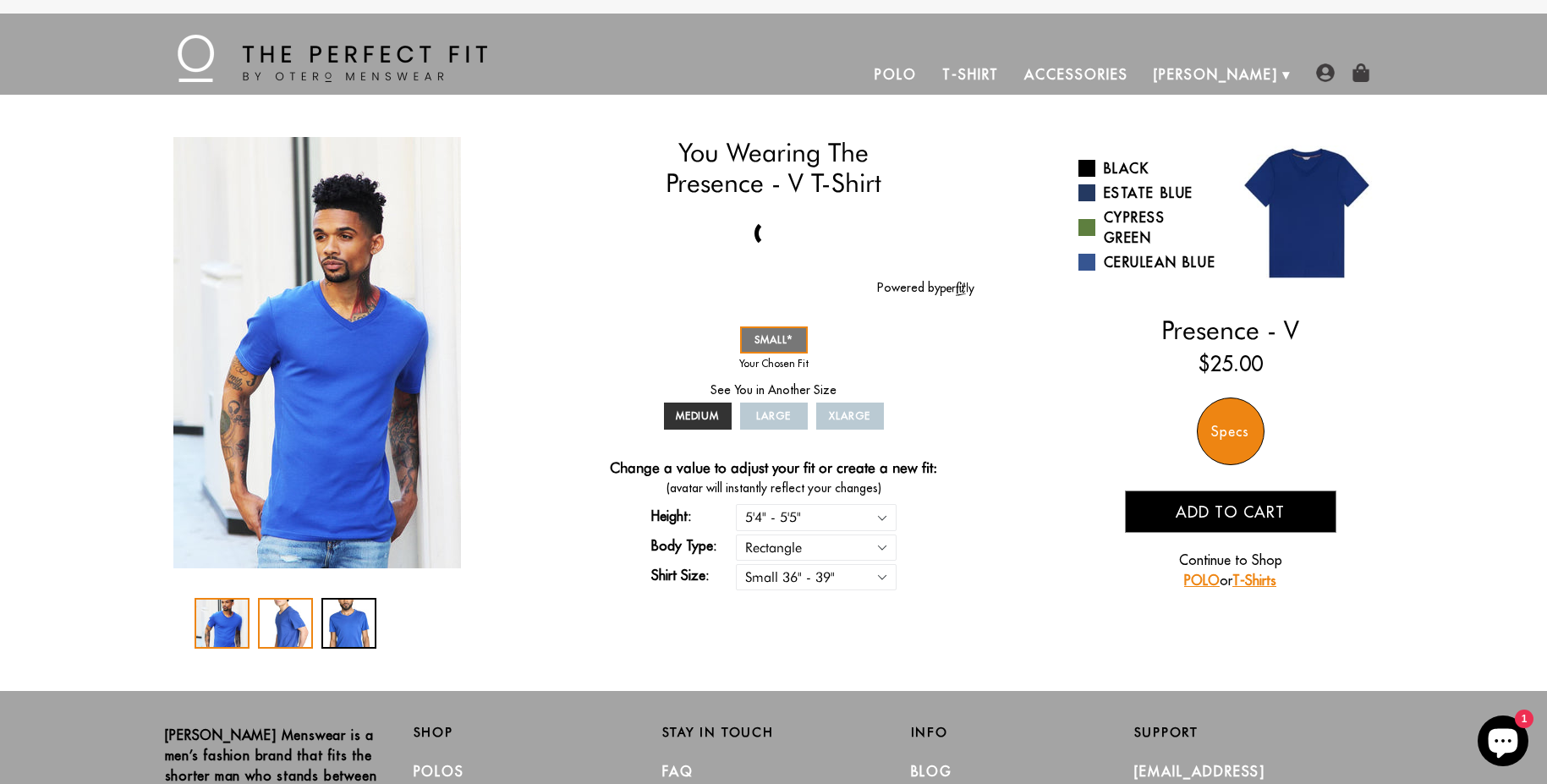
click at [284, 608] on div "2 / 3" at bounding box center [285, 623] width 55 height 50
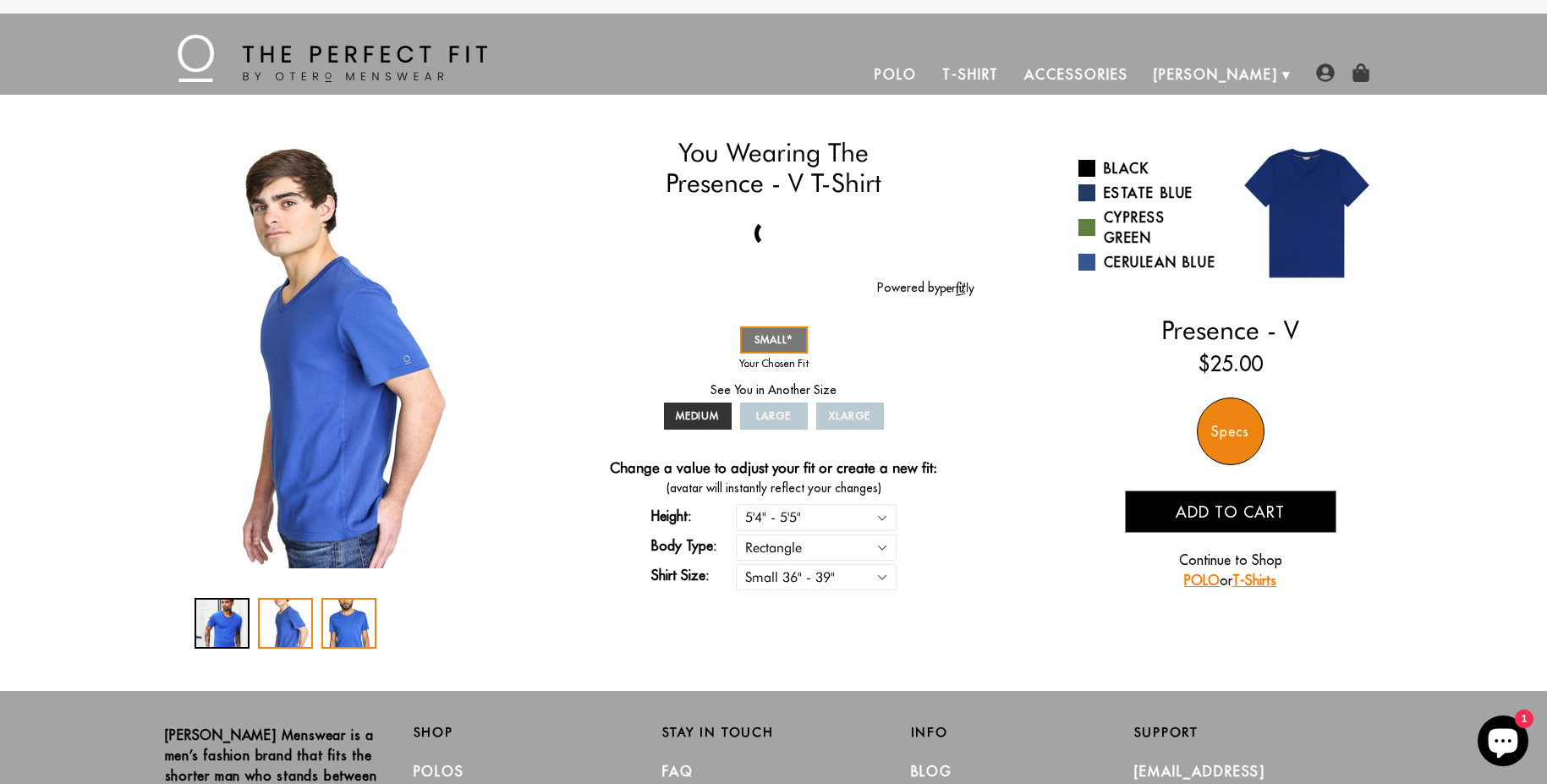
click at [343, 617] on div "3 / 3" at bounding box center [349, 623] width 55 height 50
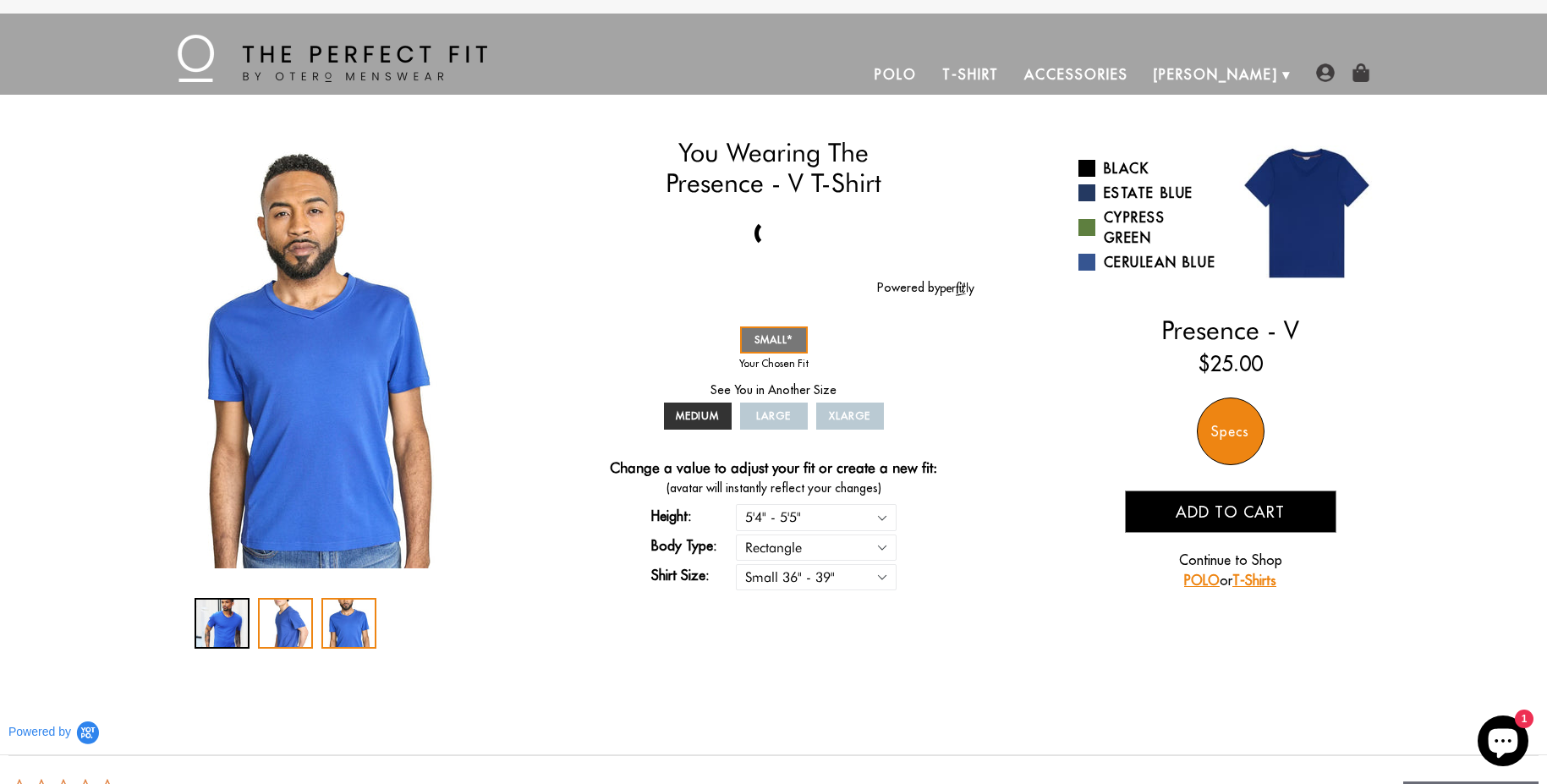
click at [296, 608] on div "2 / 3" at bounding box center [285, 623] width 55 height 50
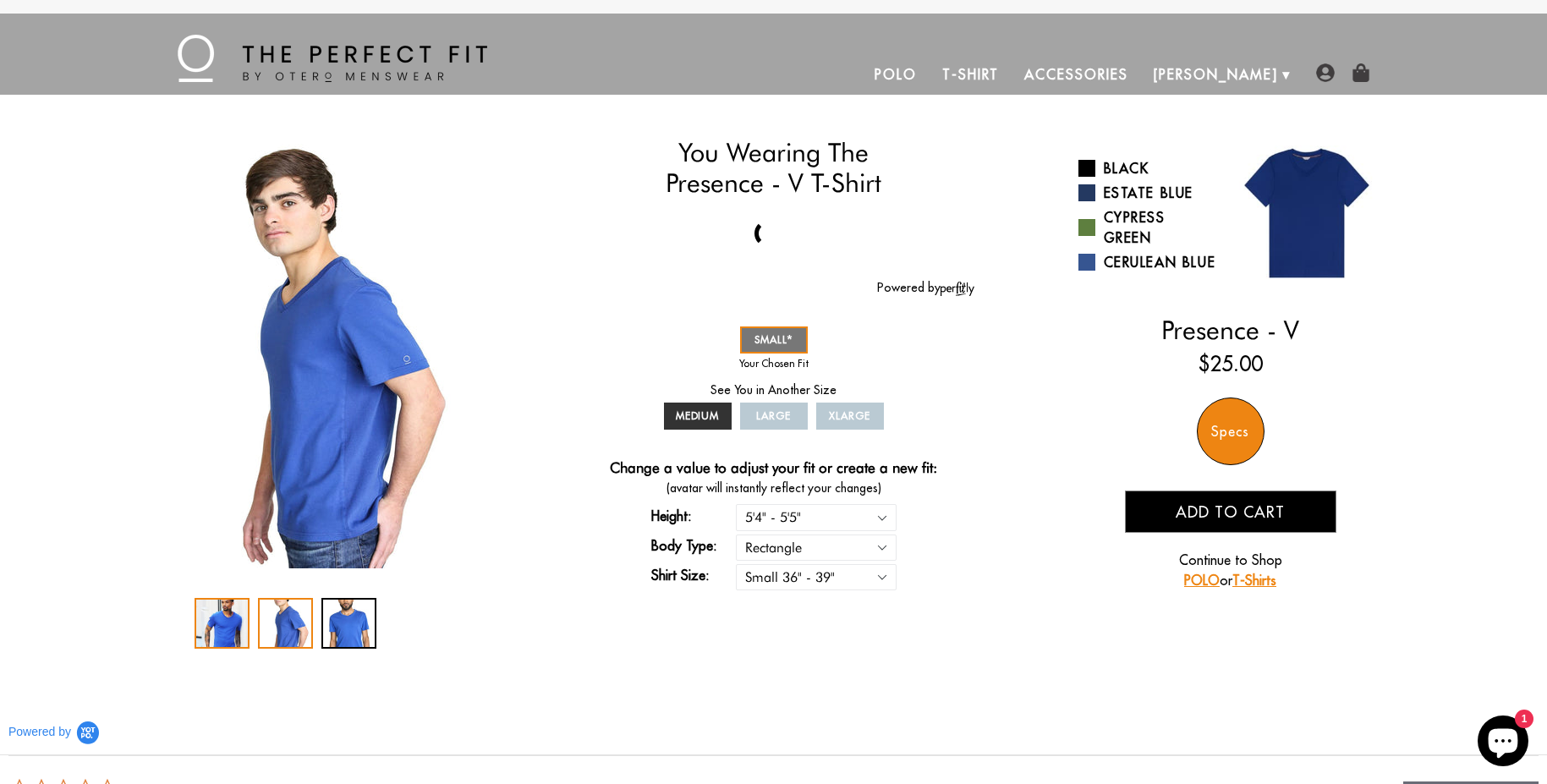
click at [211, 611] on div "1 / 3" at bounding box center [222, 623] width 55 height 50
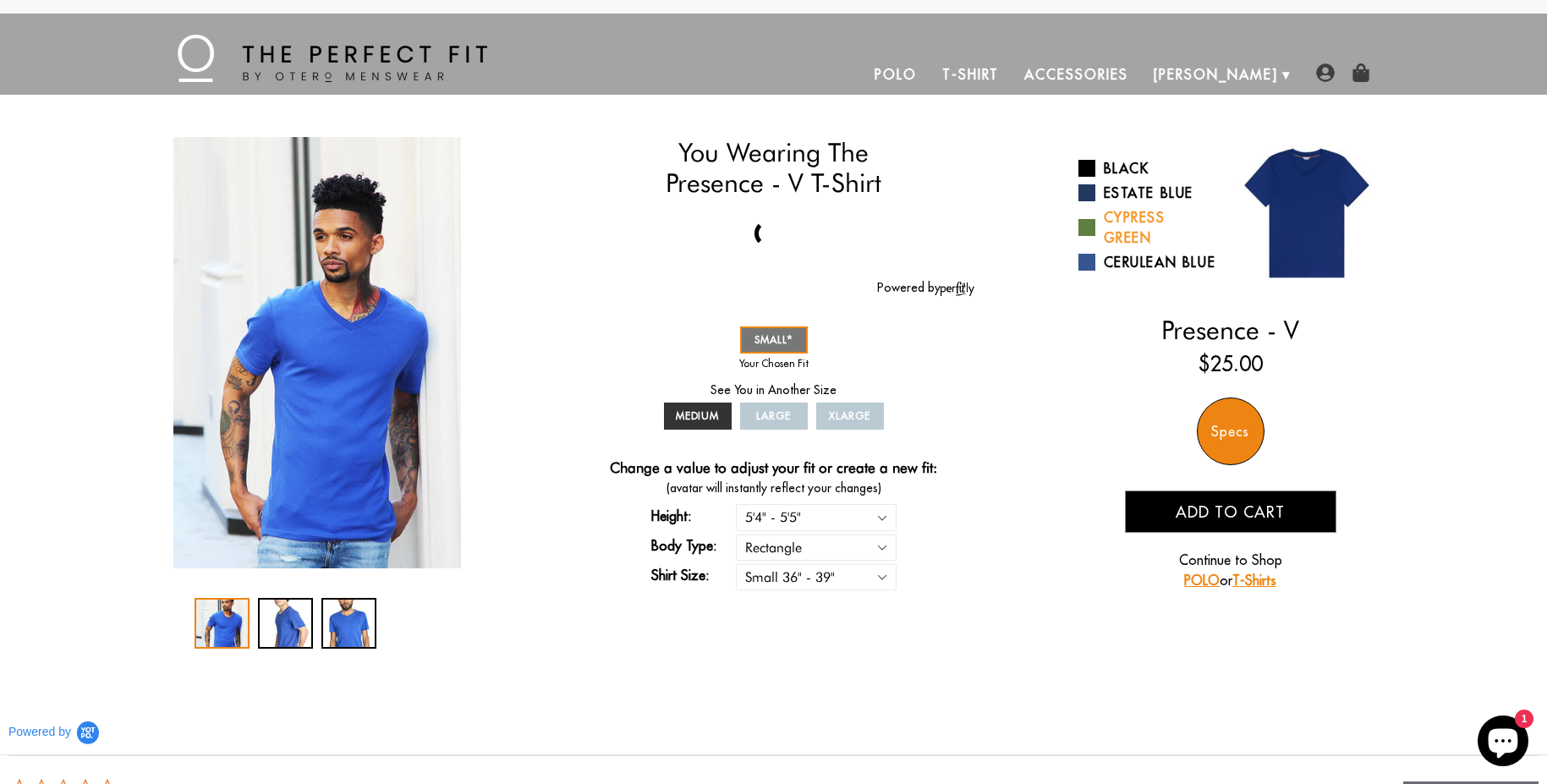
click at [1147, 244] on link "Cypress Green" at bounding box center [1147, 228] width 139 height 41
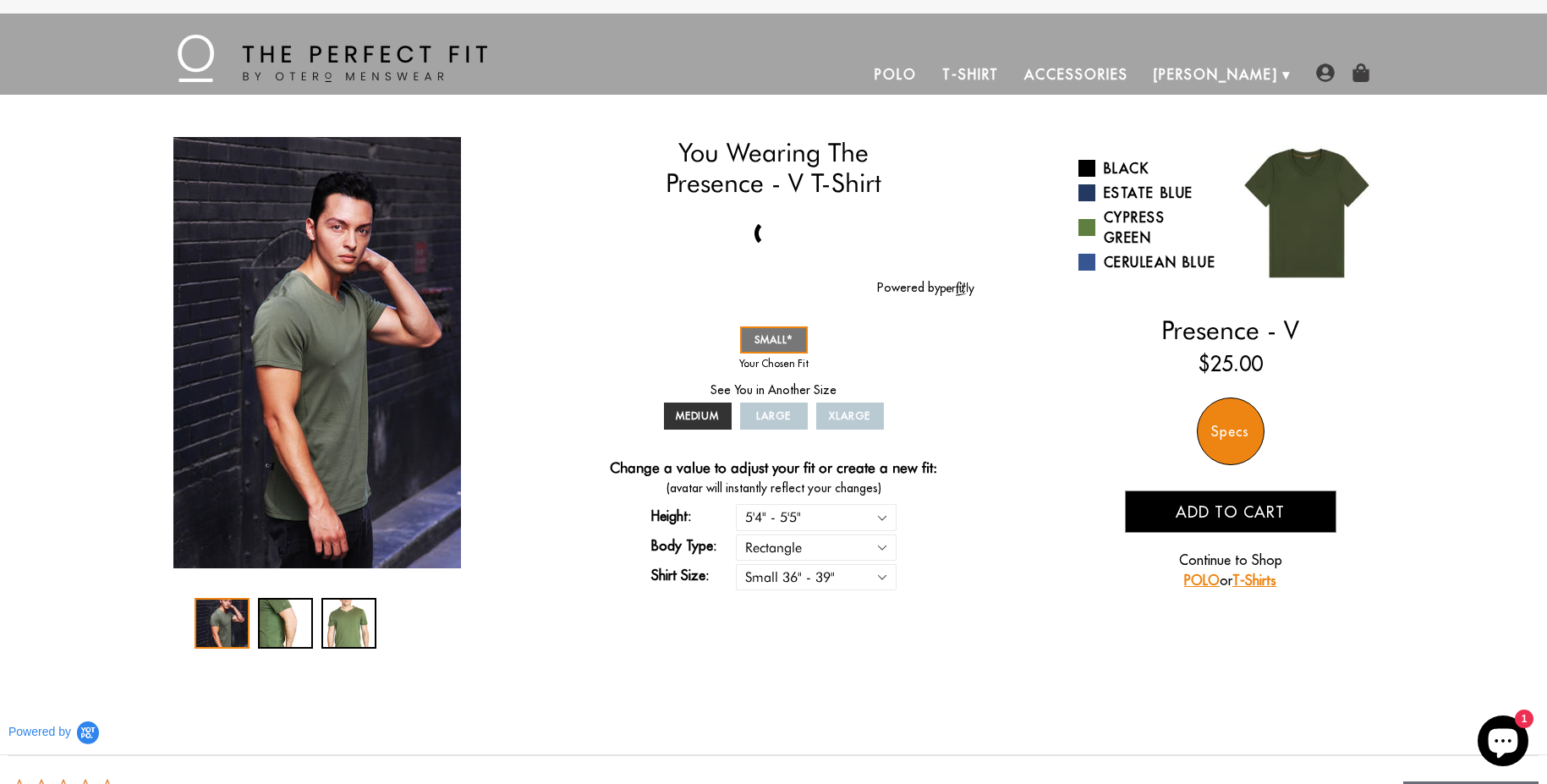
click at [1264, 522] on span "Add to cart" at bounding box center [1230, 512] width 109 height 20
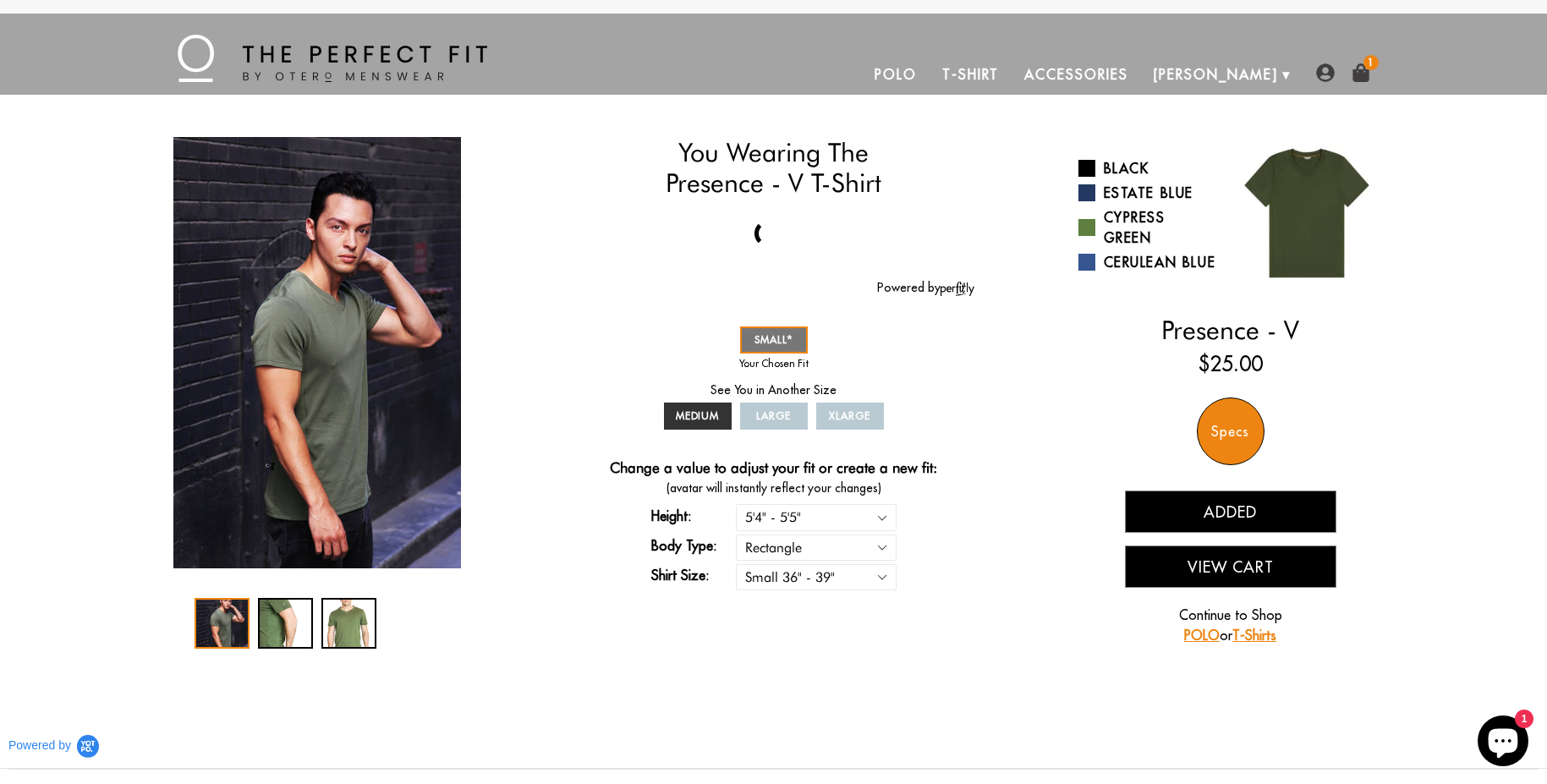
click at [1257, 574] on button "View Cart" at bounding box center [1230, 565] width 211 height 42
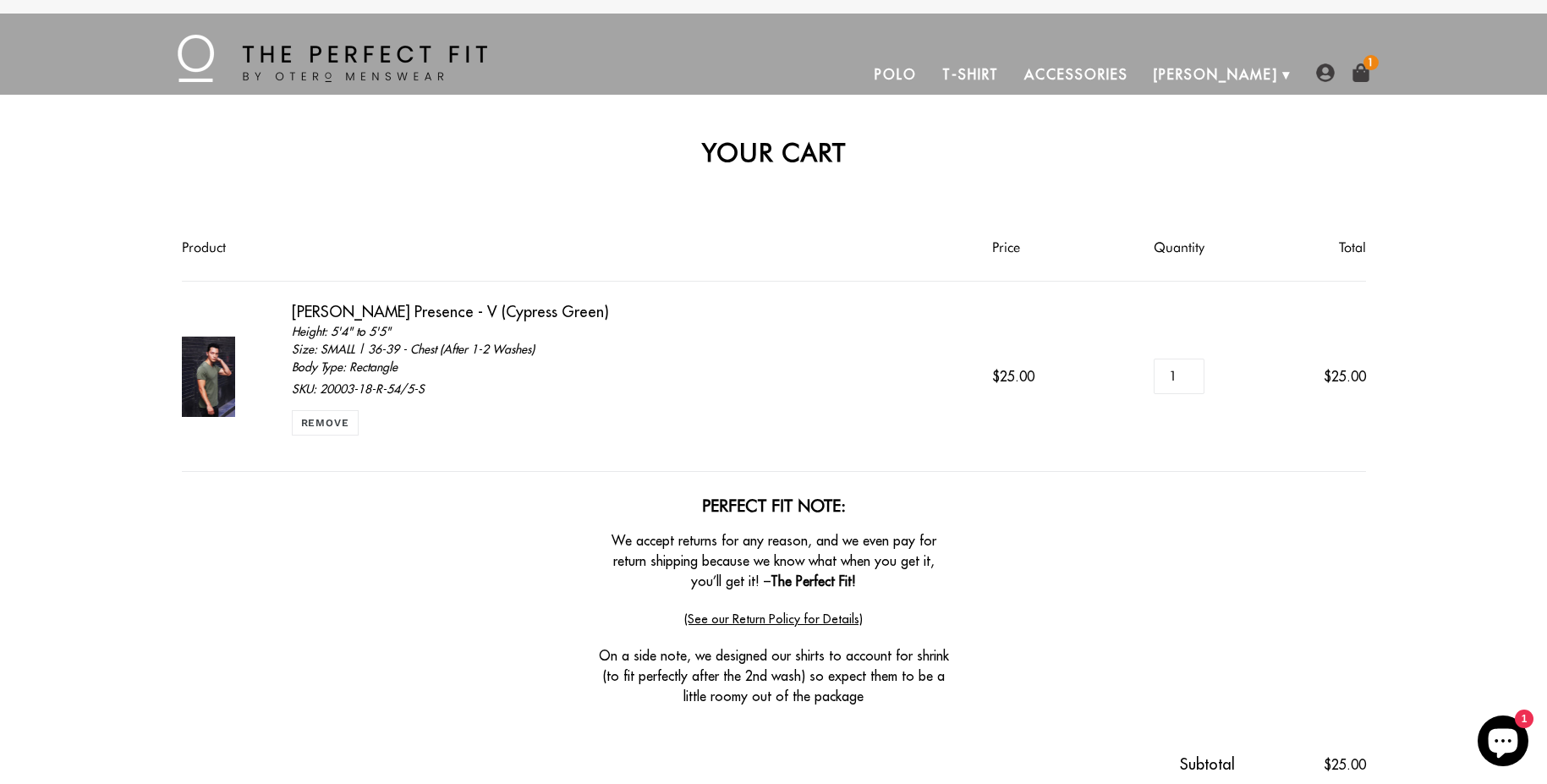
scroll to position [224, 0]
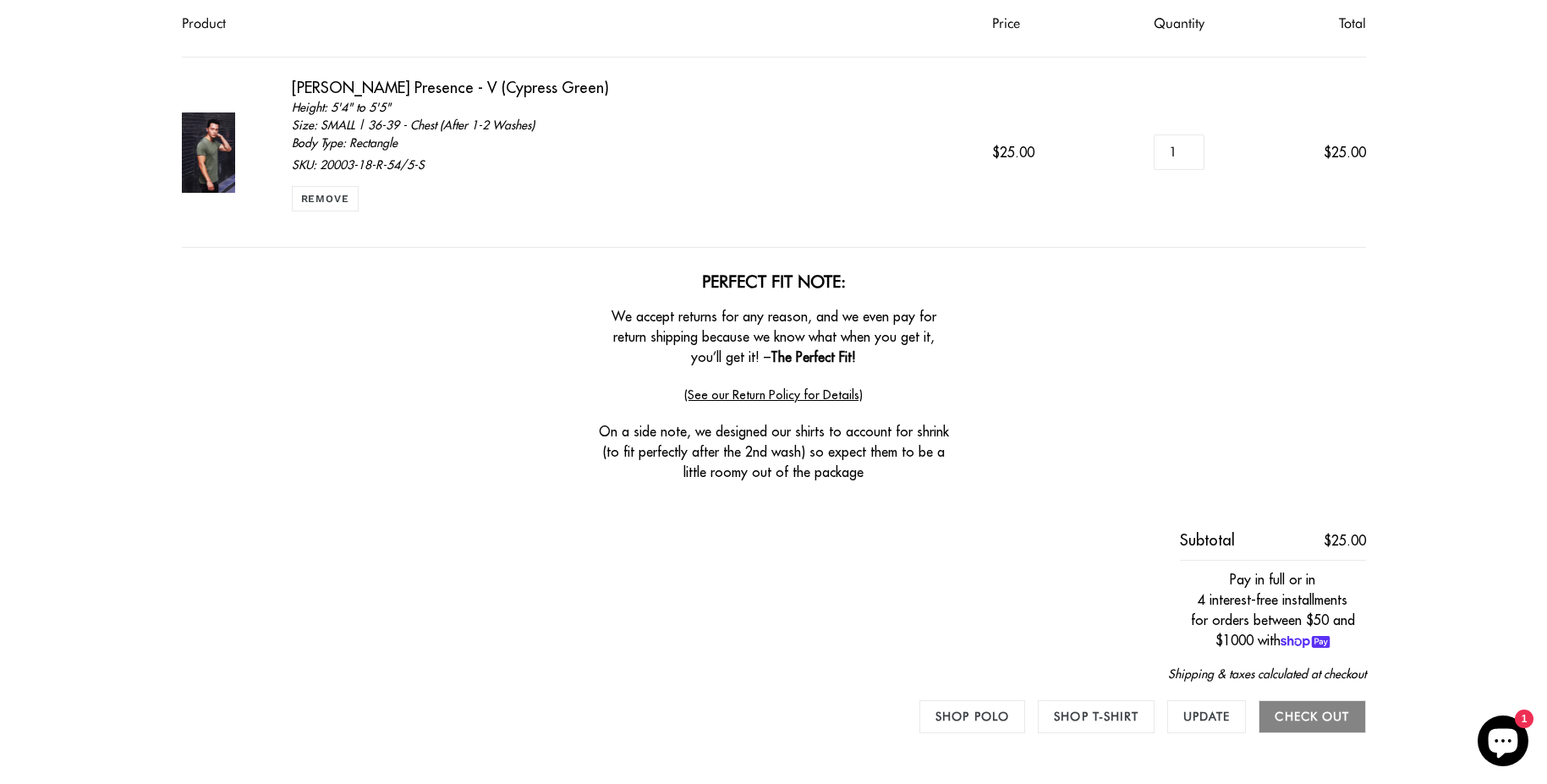
click at [1320, 724] on input "Check out" at bounding box center [1311, 717] width 107 height 33
